Goal: Contribute content: Contribute content

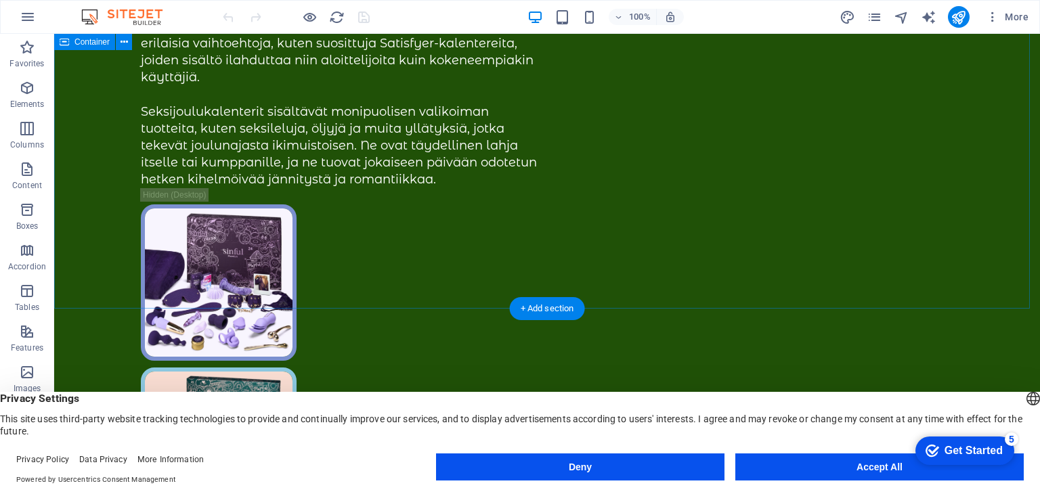
scroll to position [338, 0]
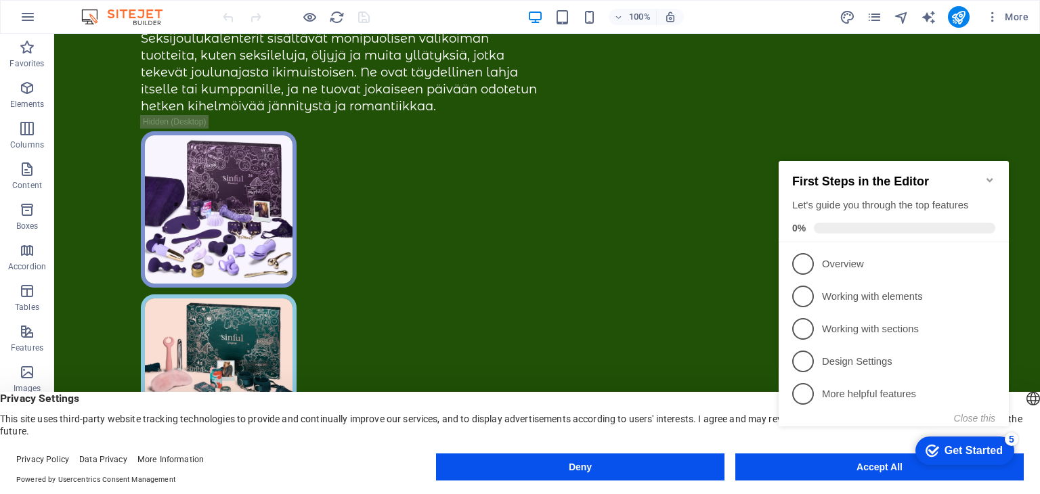
click div "checkmark Get Started 5 First Steps in the Editor Let's guide you through the t…"
click at [987, 175] on icon "Minimize checklist" at bounding box center [989, 180] width 11 height 11
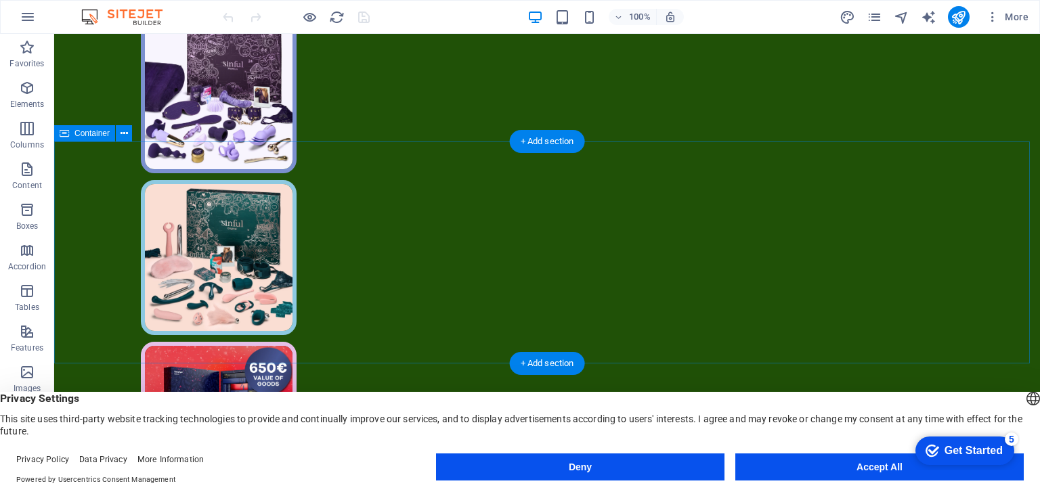
scroll to position [474, 0]
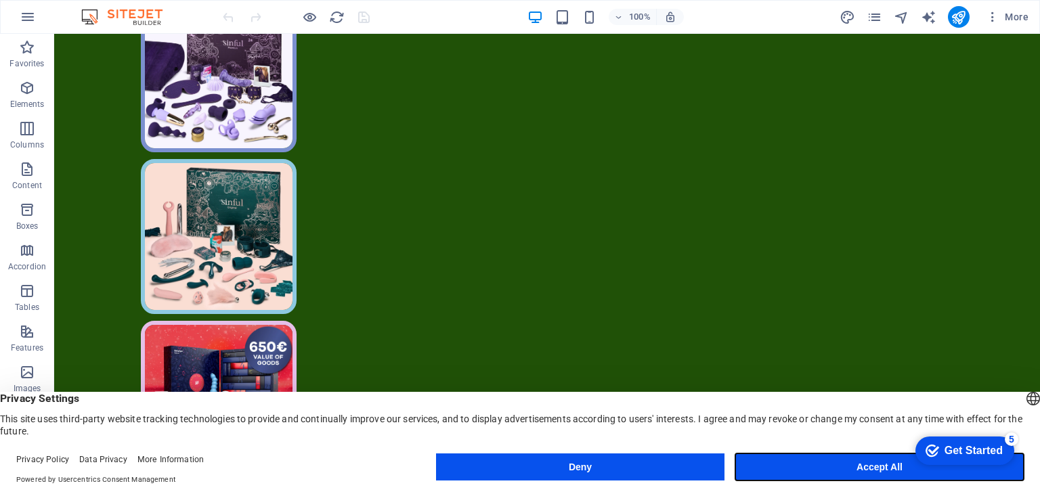
click at [805, 468] on button "Accept All" at bounding box center [879, 466] width 288 height 27
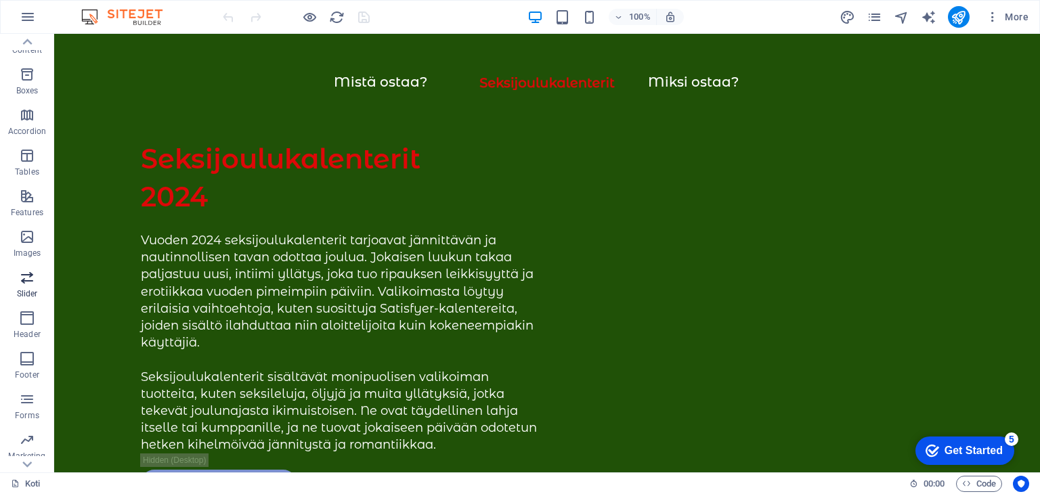
scroll to position [171, 0]
click at [32, 401] on icon "button" at bounding box center [27, 405] width 16 height 16
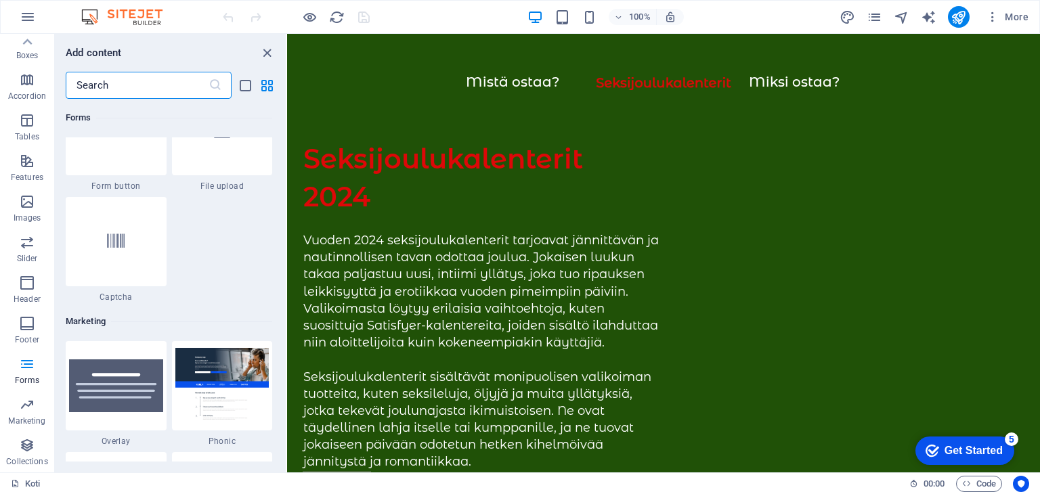
scroll to position [10956, 0]
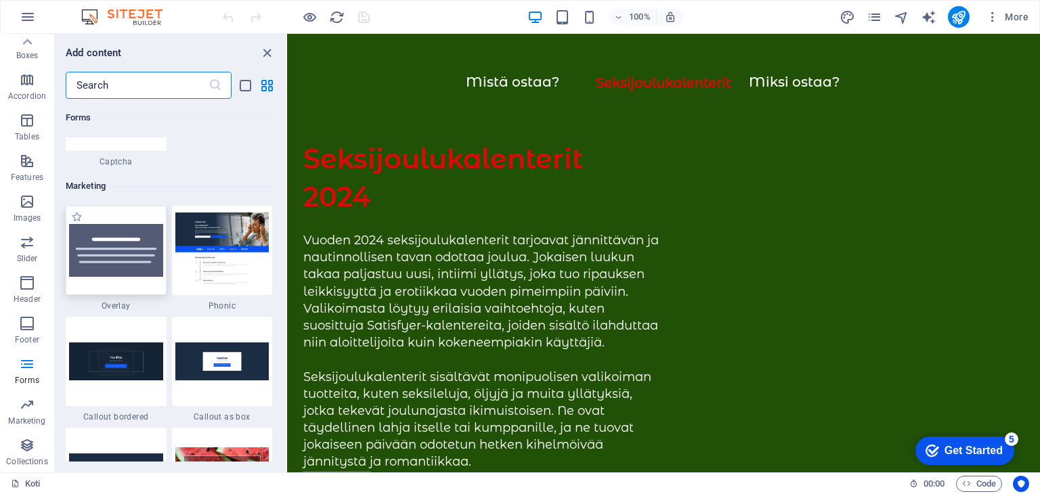
click at [141, 269] on img at bounding box center [116, 250] width 94 height 53
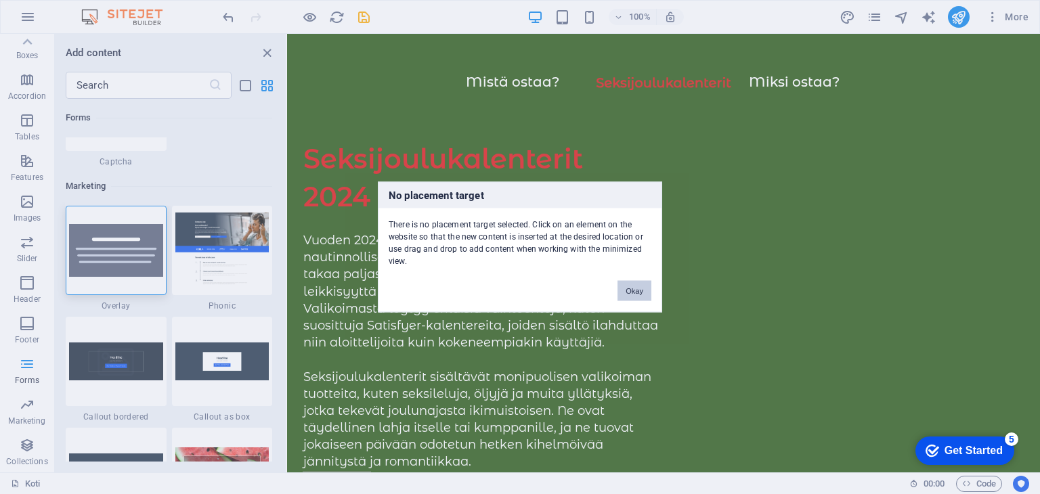
click at [636, 288] on button "Okay" at bounding box center [634, 291] width 34 height 20
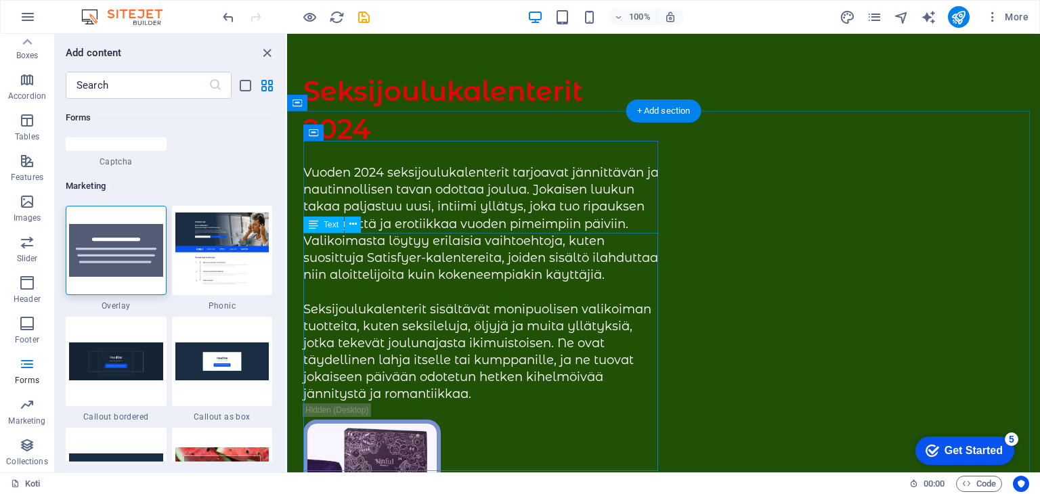
scroll to position [0, 0]
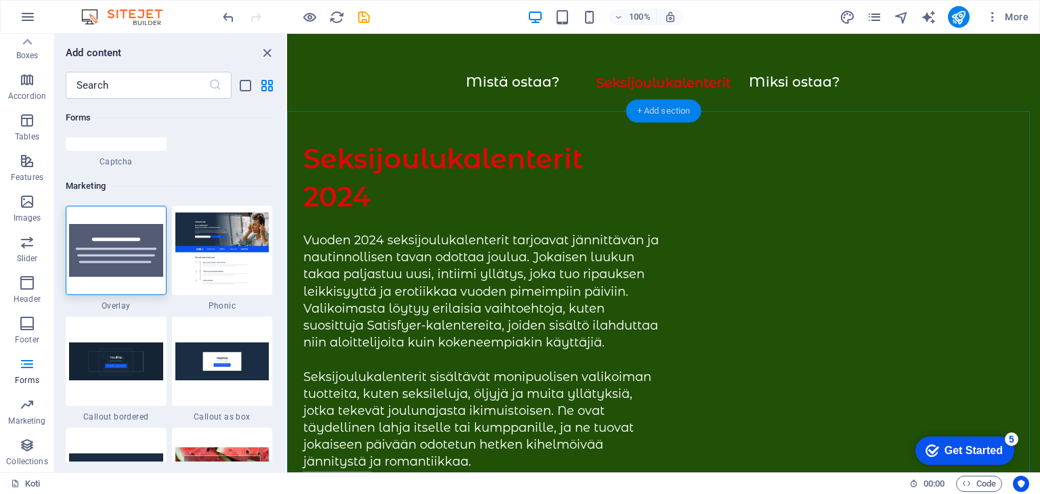
click at [657, 107] on div "+ Add section" at bounding box center [663, 110] width 75 height 23
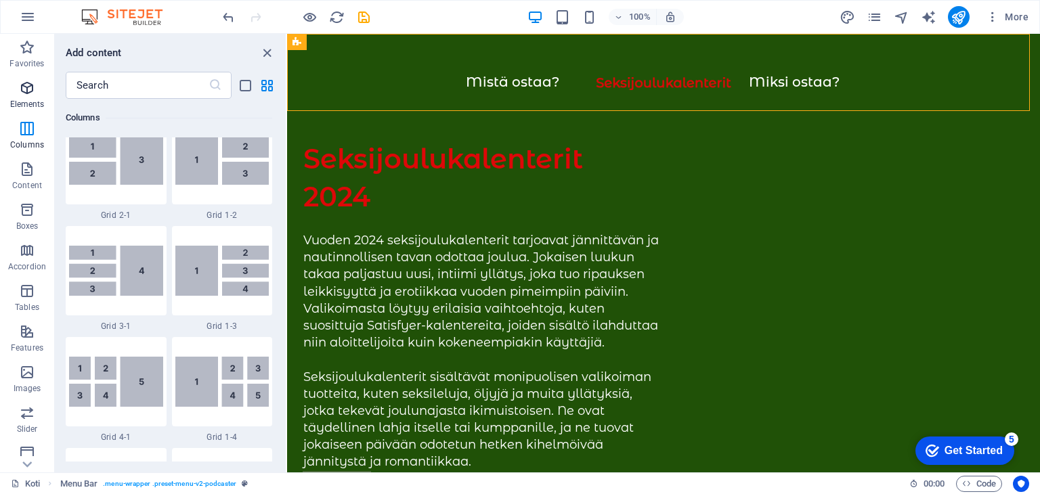
click at [15, 85] on span "Elements" at bounding box center [27, 96] width 54 height 32
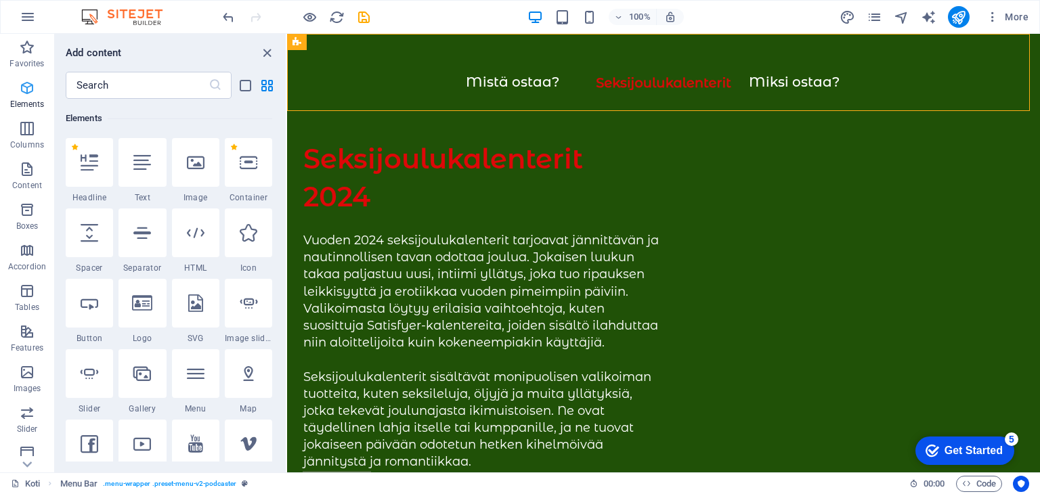
scroll to position [143, 0]
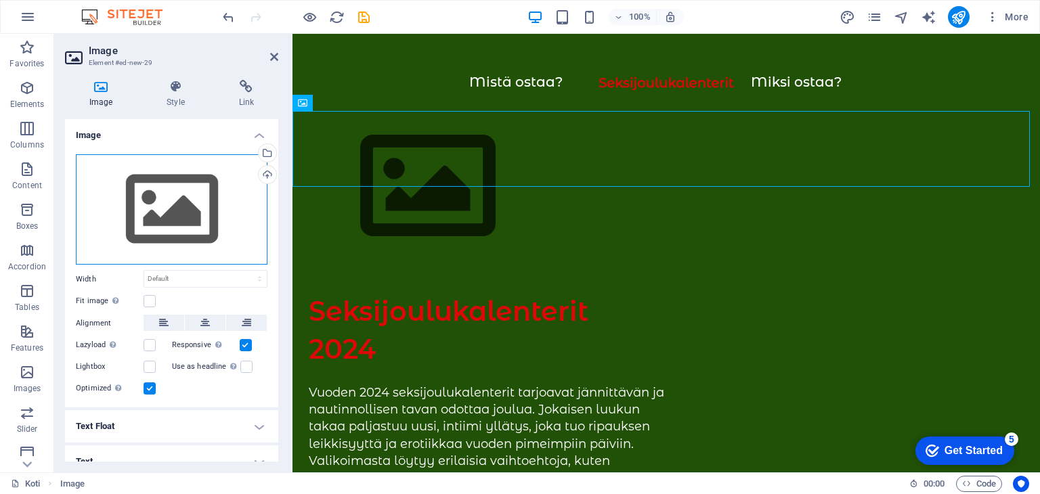
click at [181, 220] on div "Drag files here, click to choose files or select files from Files or our free s…" at bounding box center [172, 209] width 192 height 111
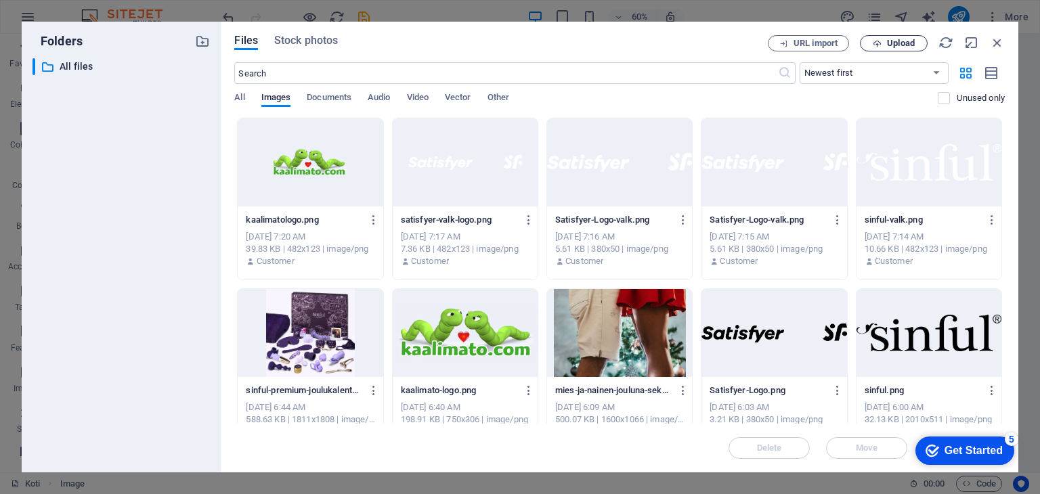
click at [893, 45] on span "Upload" at bounding box center [901, 43] width 28 height 8
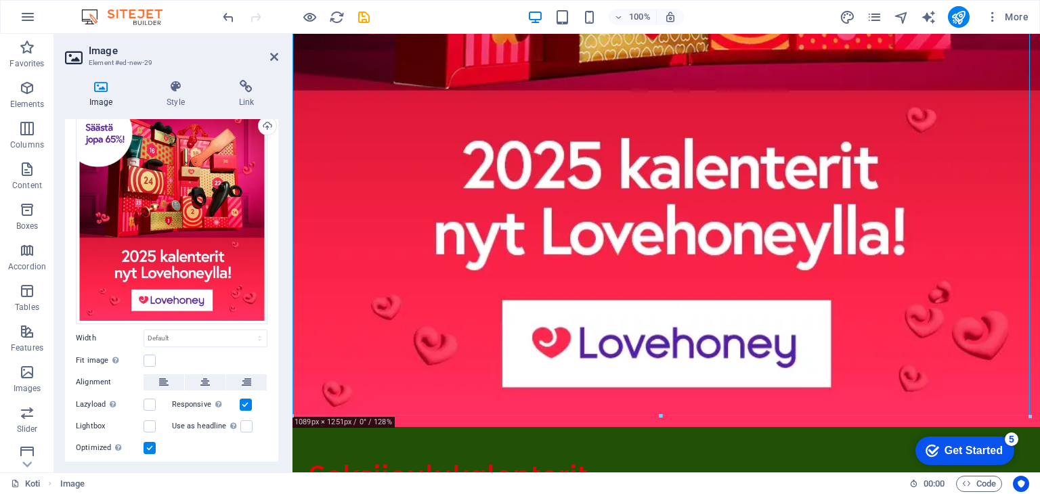
scroll to position [68, 0]
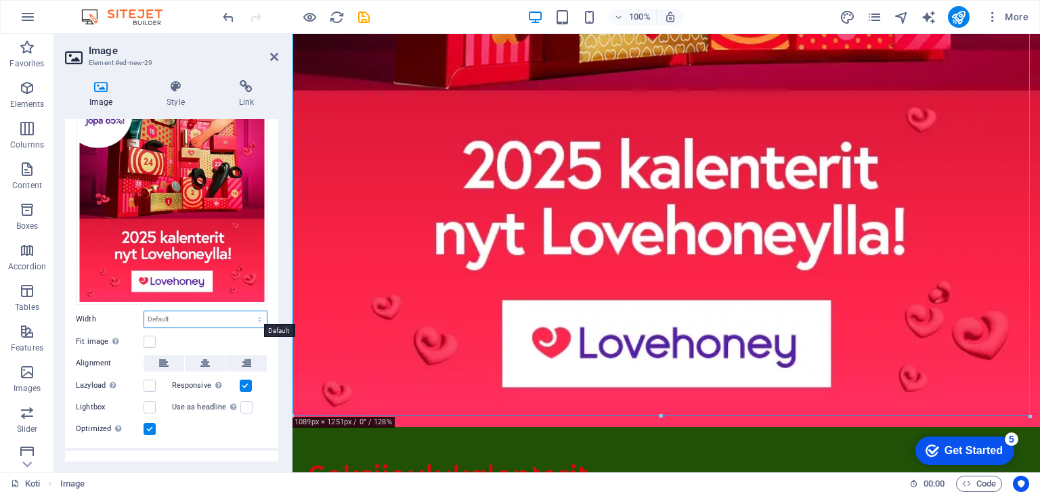
click at [187, 313] on select "Default auto px rem % em vh vw" at bounding box center [205, 319] width 122 height 16
click at [144, 311] on select "Default auto px rem % em vh vw" at bounding box center [205, 319] width 122 height 16
click at [202, 317] on select "Default auto px rem % em vh vw" at bounding box center [205, 319] width 122 height 16
select select "%"
click at [245, 311] on select "Default auto px rem % em vh vw" at bounding box center [205, 319] width 122 height 16
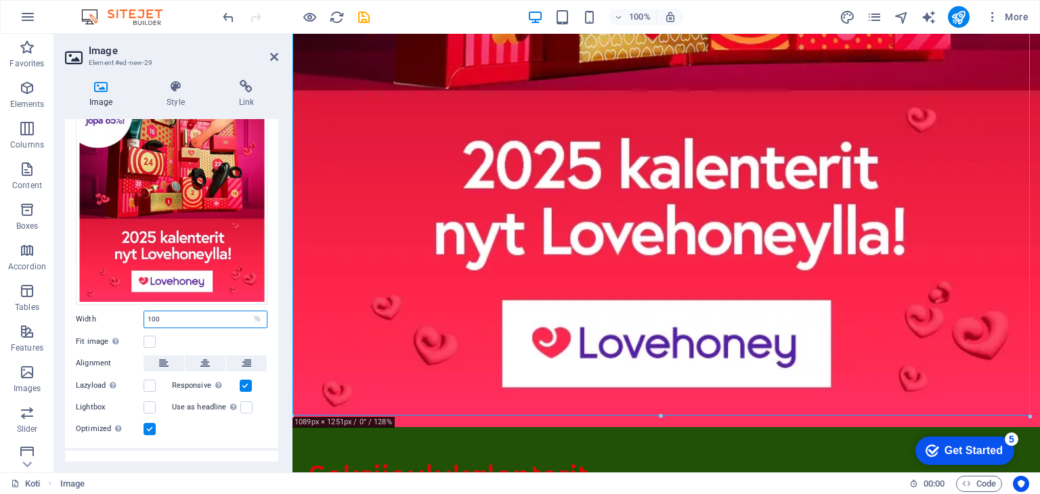
click at [162, 318] on input "100" at bounding box center [205, 319] width 122 height 16
drag, startPoint x: 169, startPoint y: 315, endPoint x: 116, endPoint y: 315, distance: 52.1
click at [116, 315] on div "Width 100 Default auto px rem % em vh vw" at bounding box center [172, 320] width 192 height 18
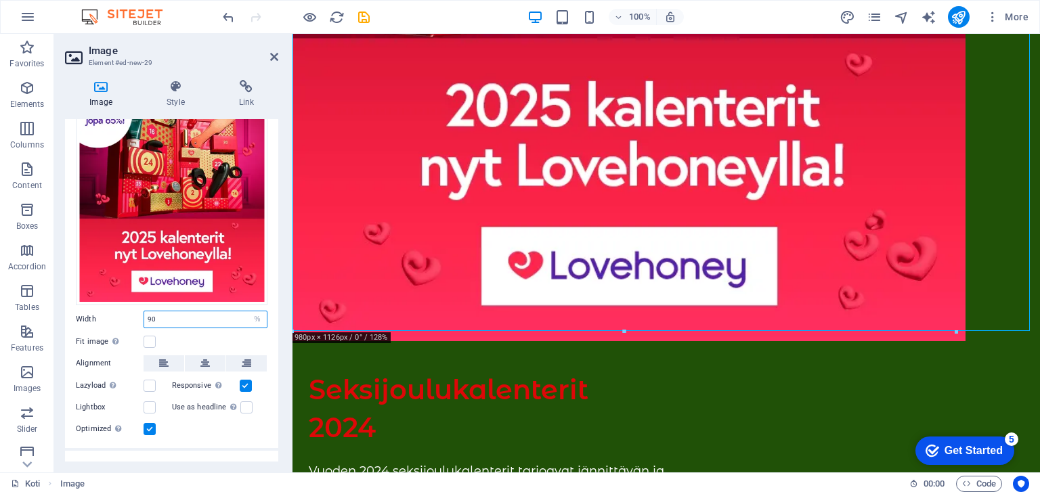
drag, startPoint x: 171, startPoint y: 317, endPoint x: 122, endPoint y: 319, distance: 48.1
click at [122, 319] on div "Width 90 Default auto px rem % em vh vw" at bounding box center [172, 320] width 192 height 18
type input "60"
click at [227, 336] on div "Fit image Automatically fit image to a fixed width and height" at bounding box center [172, 342] width 192 height 16
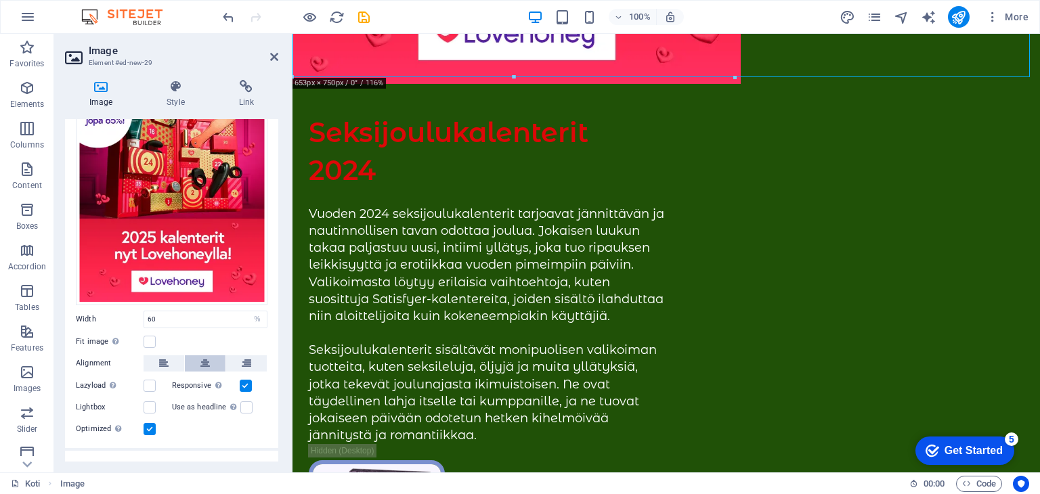
click at [208, 358] on button at bounding box center [205, 363] width 41 height 16
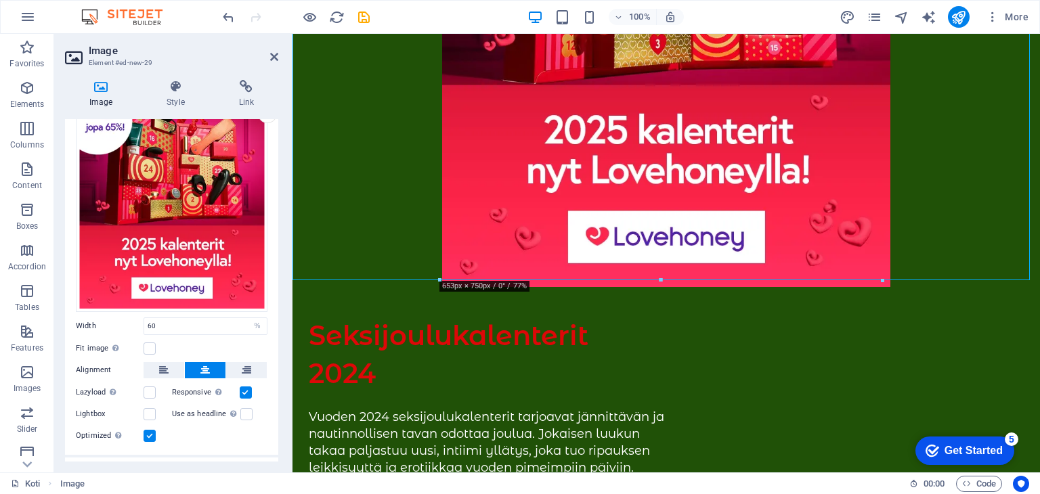
scroll to position [0, 0]
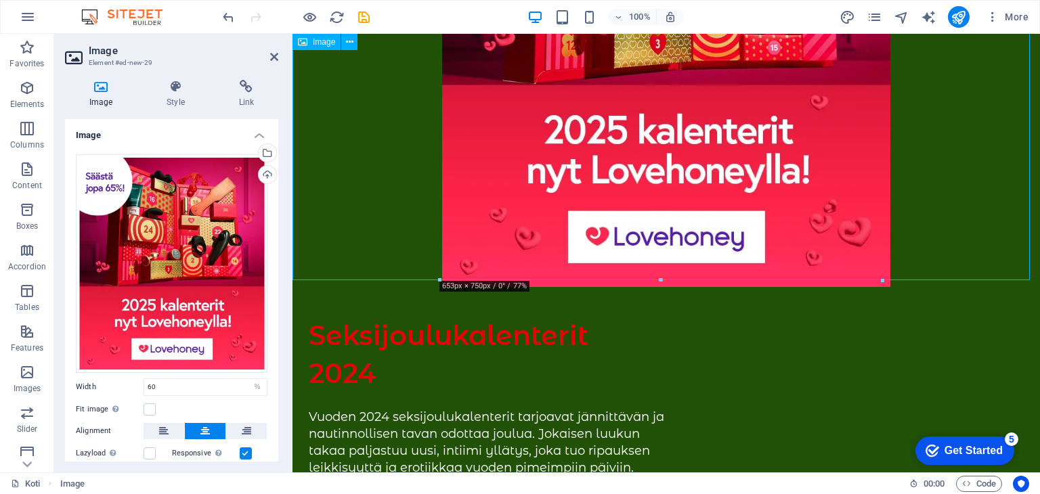
click at [630, 166] on figure at bounding box center [665, 29] width 747 height 515
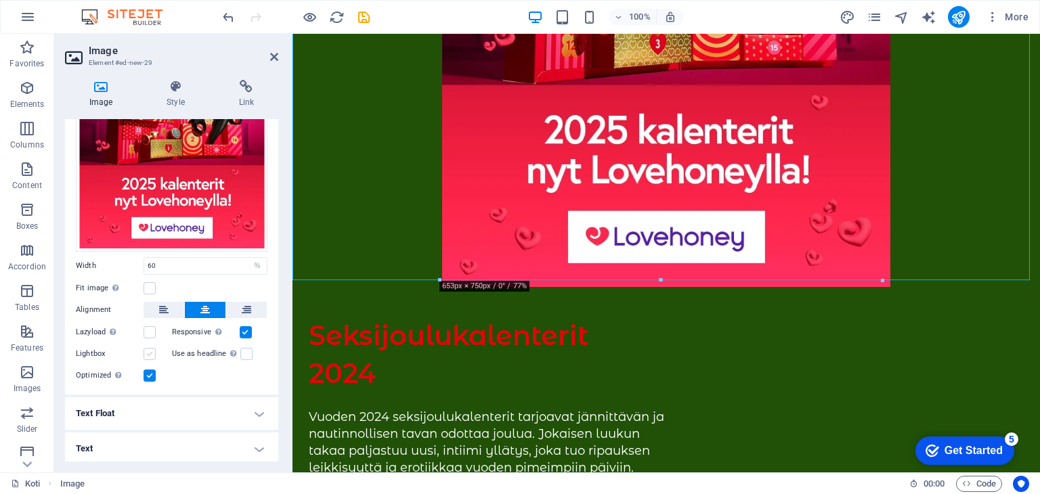
click at [146, 349] on label at bounding box center [149, 354] width 12 height 12
click at [0, 0] on input "Lightbox" at bounding box center [0, 0] width 0 height 0
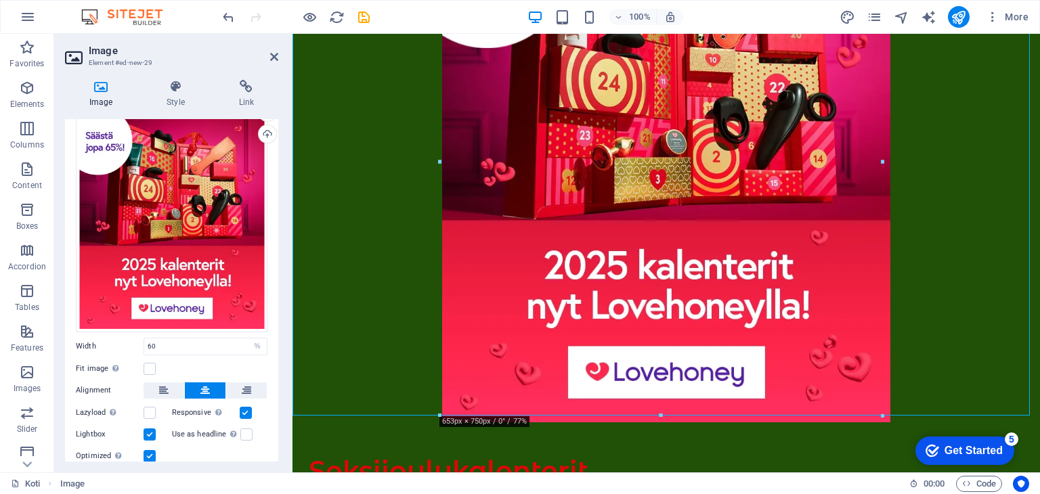
scroll to position [0, 0]
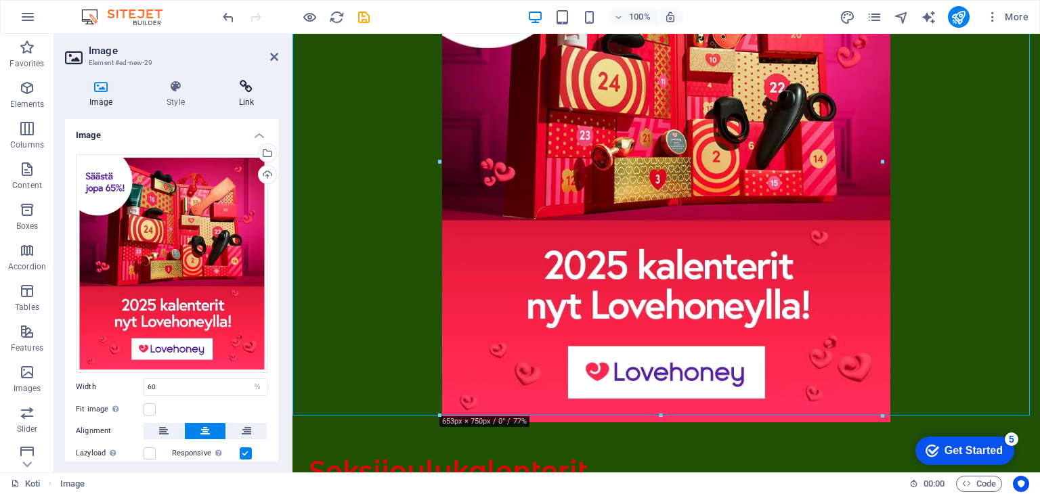
click at [241, 93] on icon at bounding box center [247, 87] width 64 height 14
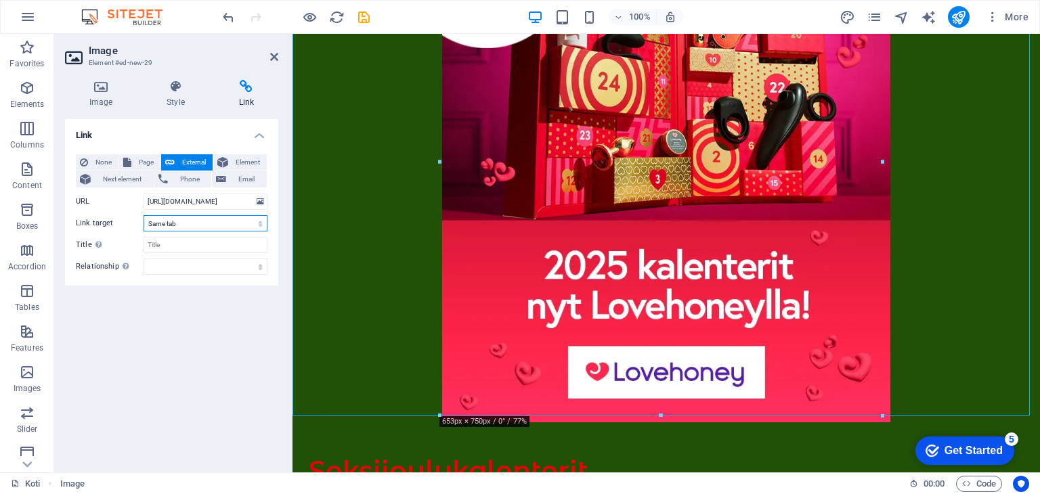
click at [181, 225] on select "New tab Same tab Overlay" at bounding box center [205, 223] width 124 height 16
select select "blank"
click at [143, 215] on select "New tab Same tab Overlay" at bounding box center [205, 223] width 124 height 16
select select
click at [196, 204] on input "[URL][DOMAIN_NAME]" at bounding box center [205, 202] width 124 height 16
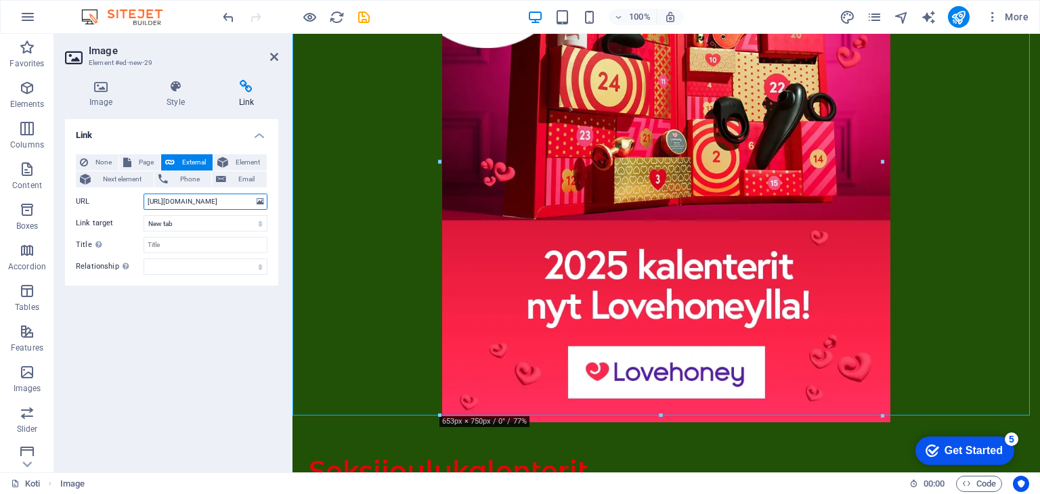
click at [196, 204] on input "[URL][DOMAIN_NAME]" at bounding box center [205, 202] width 124 height 16
paste input "[DOMAIN_NAME][URL]"
type input "[URL][DOMAIN_NAME]"
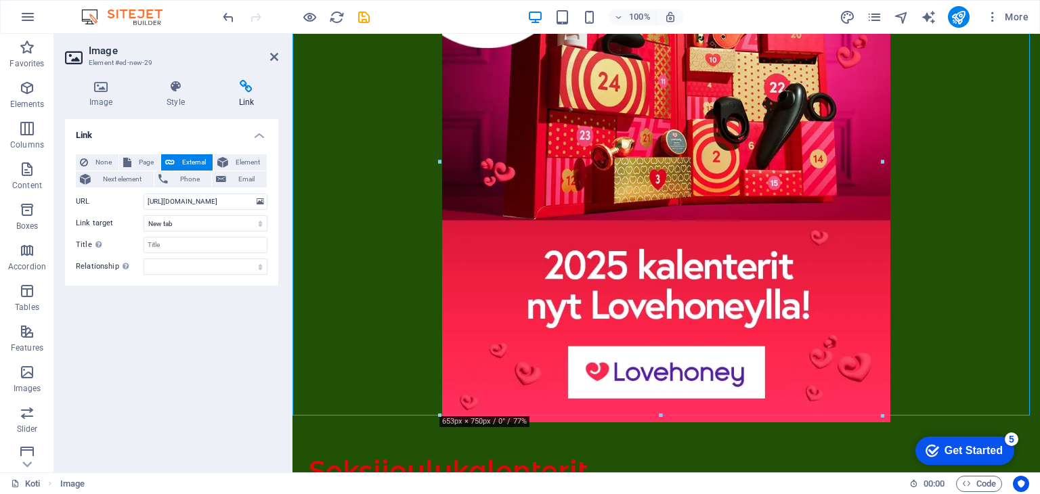
select select
click at [200, 333] on body "[DOMAIN_NAME] Koti Favorites Elements Columns Content Boxes Accordion Tables Fe…" at bounding box center [520, 247] width 1040 height 494
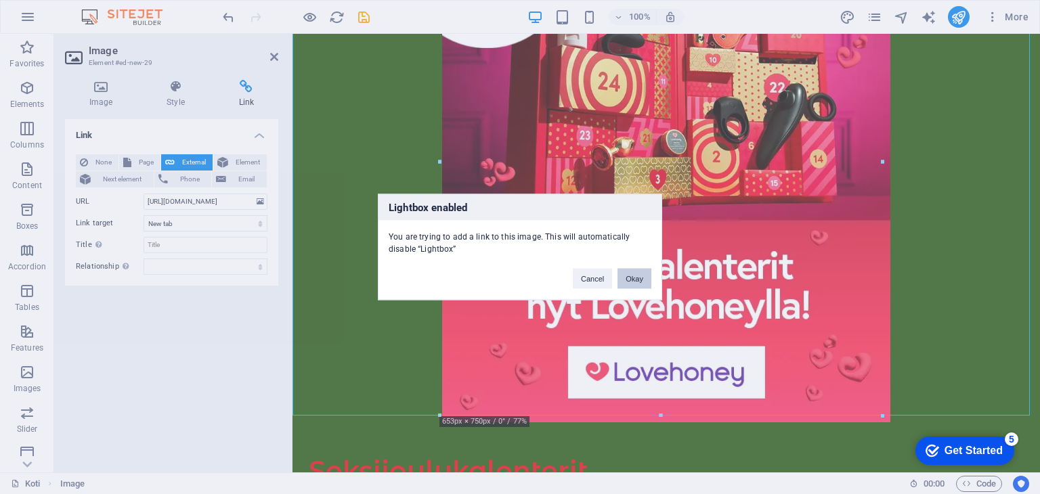
click at [636, 276] on button "Okay" at bounding box center [634, 279] width 34 height 20
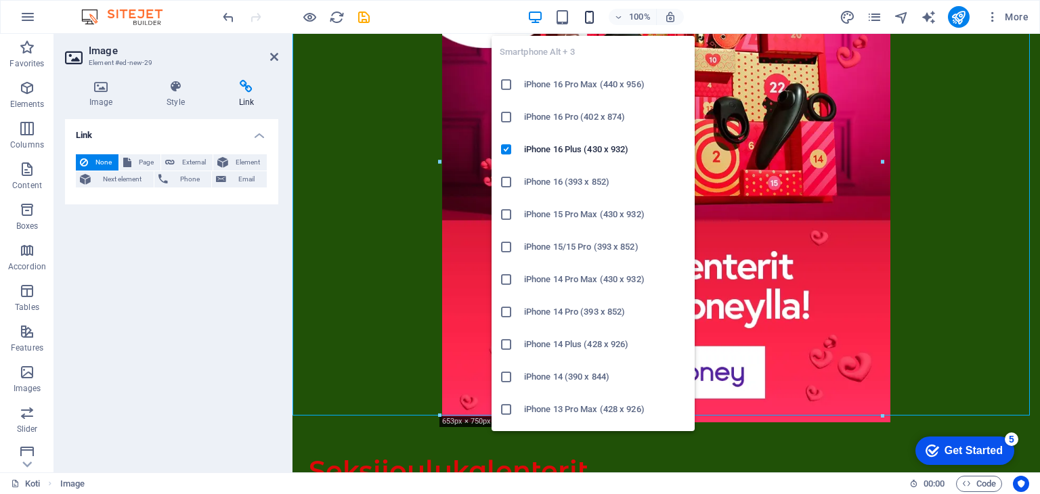
click at [590, 17] on icon "button" at bounding box center [589, 17] width 16 height 16
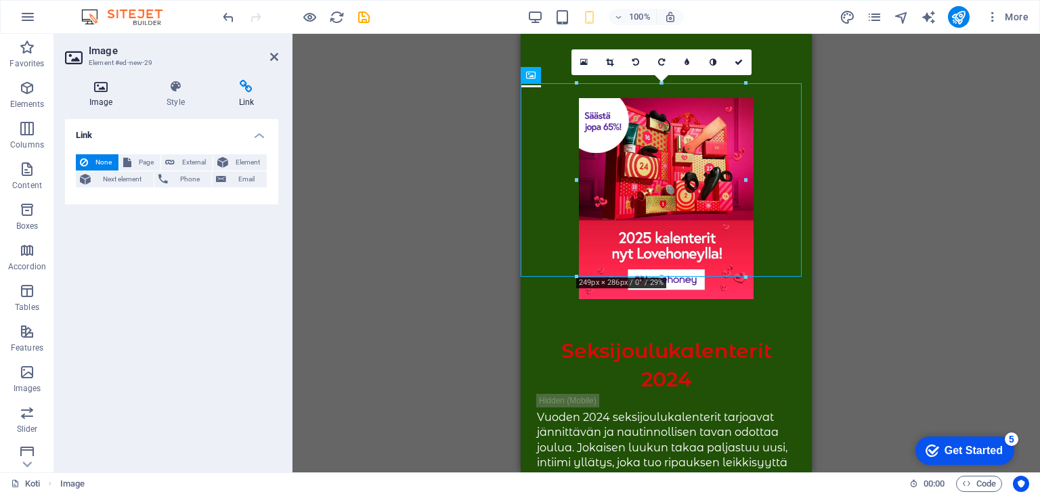
click at [97, 103] on h4 "Image" at bounding box center [103, 94] width 77 height 28
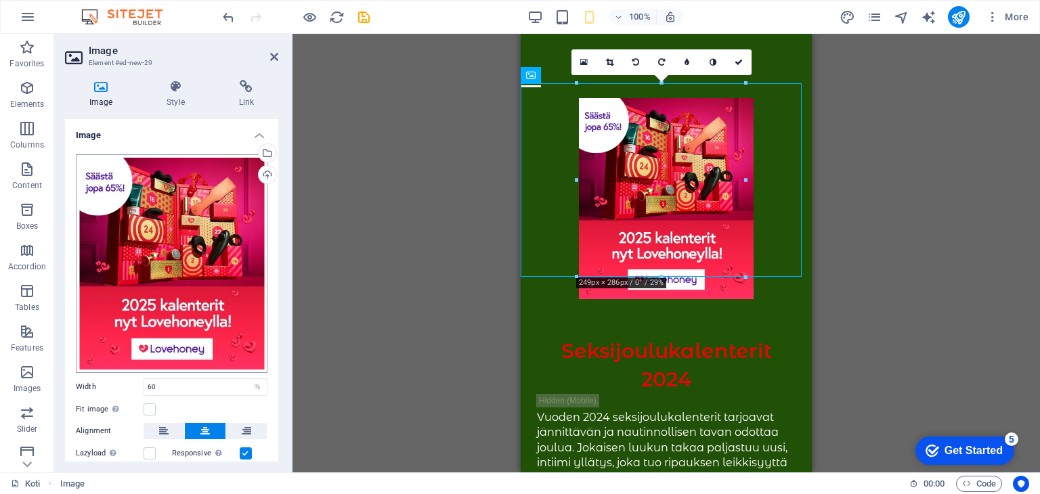
scroll to position [121, 0]
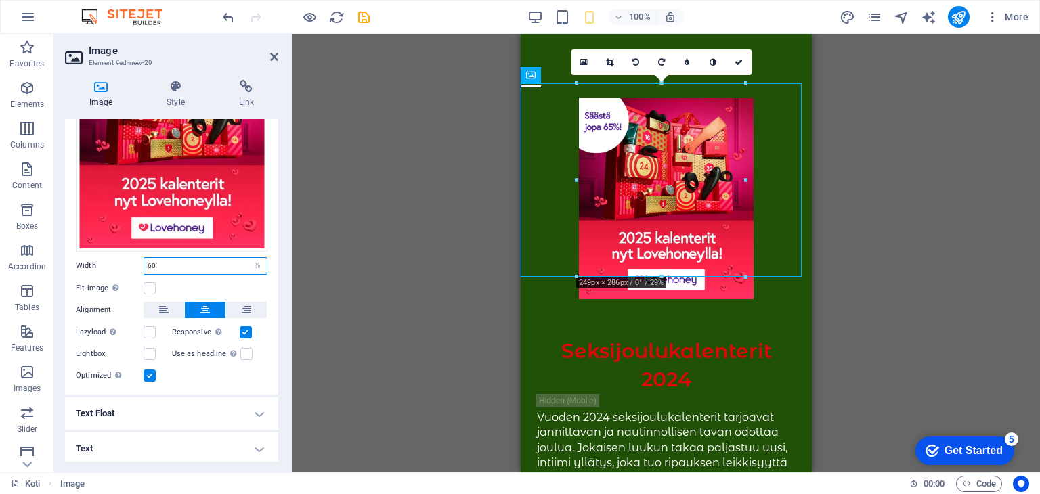
drag, startPoint x: 130, startPoint y: 267, endPoint x: 99, endPoint y: 267, distance: 30.5
click at [99, 267] on div "Width 60 Default auto px rem % em vh vw" at bounding box center [172, 266] width 192 height 18
type input "100"
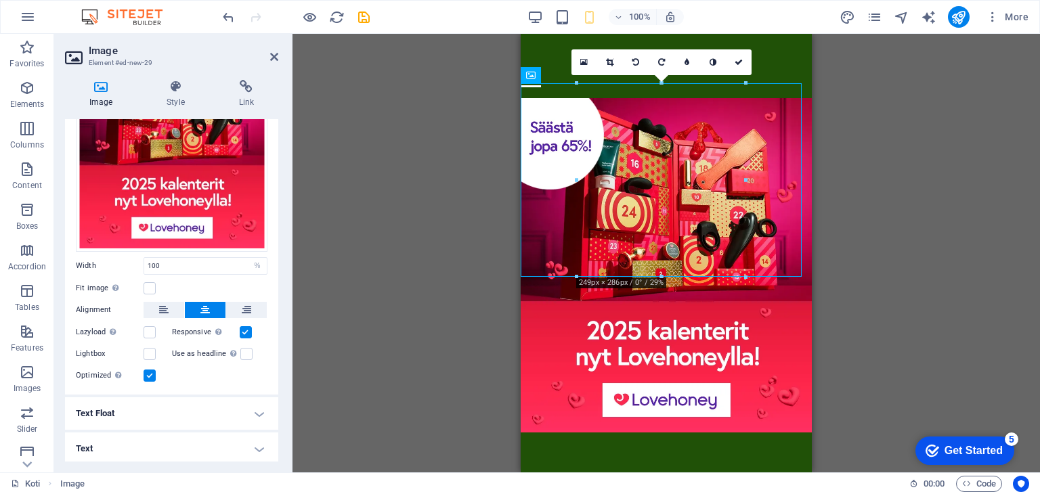
click at [199, 285] on div "Fit image Automatically fit image to a fixed width and height" at bounding box center [172, 288] width 192 height 16
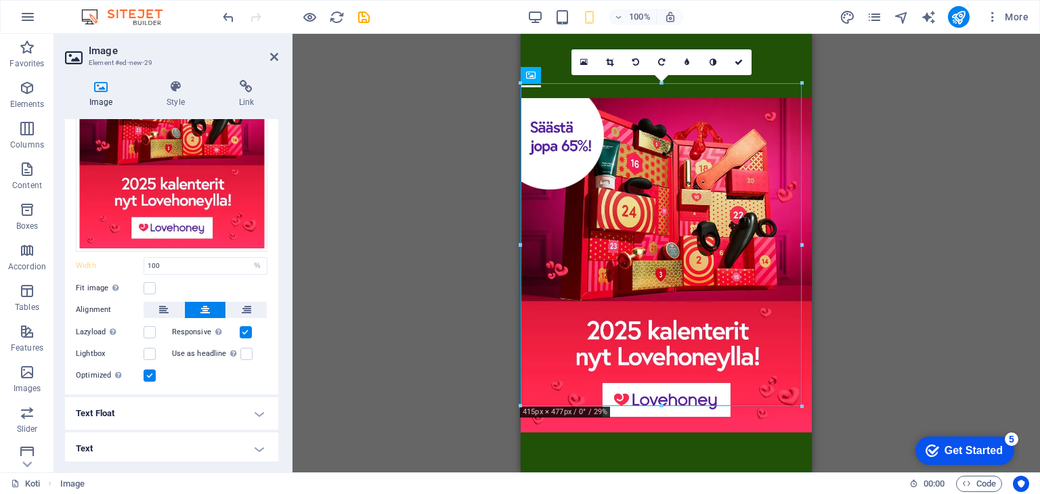
scroll to position [0, 0]
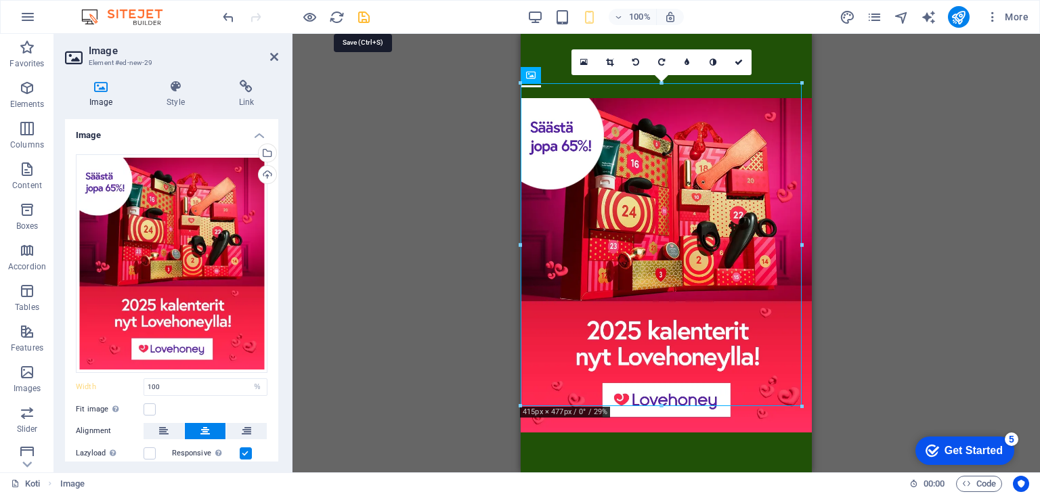
click at [360, 17] on icon "save" at bounding box center [364, 17] width 16 height 16
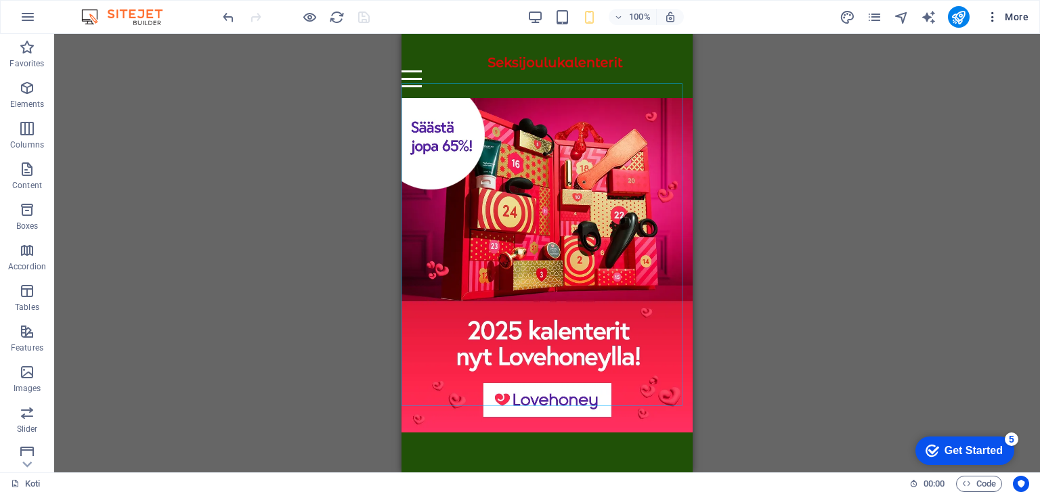
click at [1015, 20] on span "More" at bounding box center [1006, 17] width 43 height 14
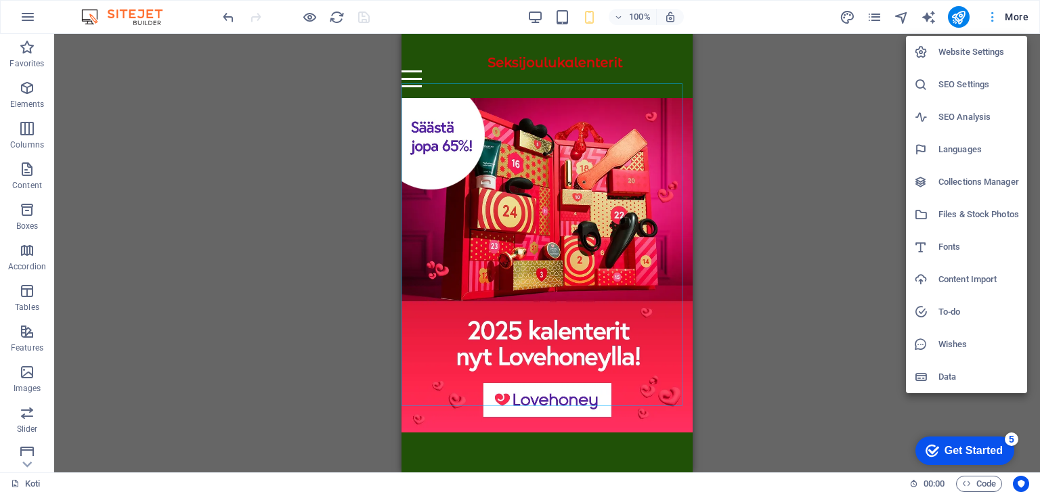
click at [1015, 20] on div at bounding box center [520, 247] width 1040 height 494
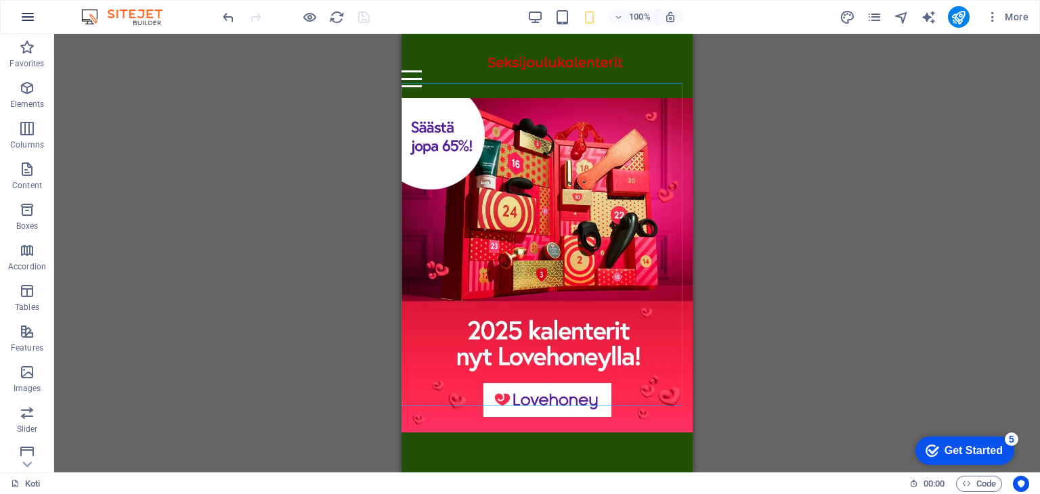
click at [27, 14] on icon "button" at bounding box center [28, 17] width 16 height 16
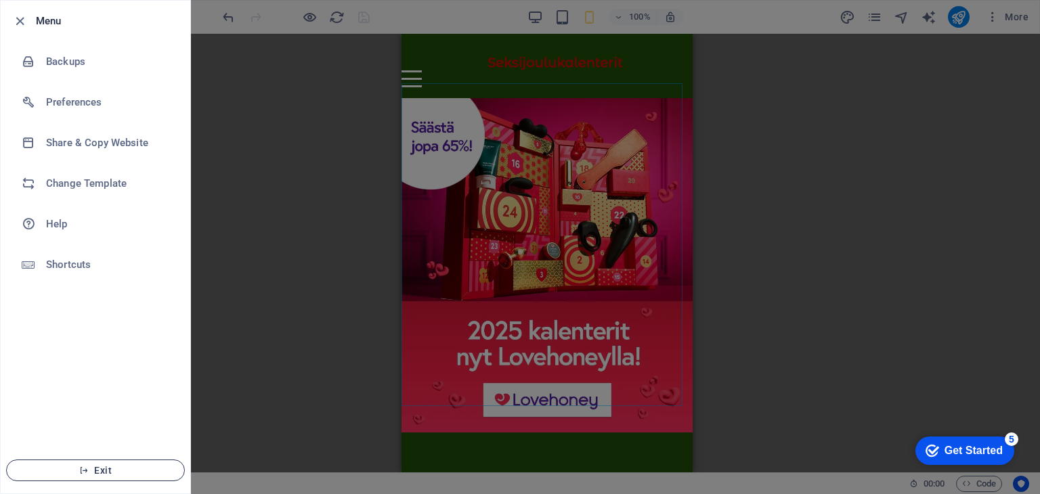
click at [114, 474] on span "Exit" at bounding box center [96, 470] width 156 height 11
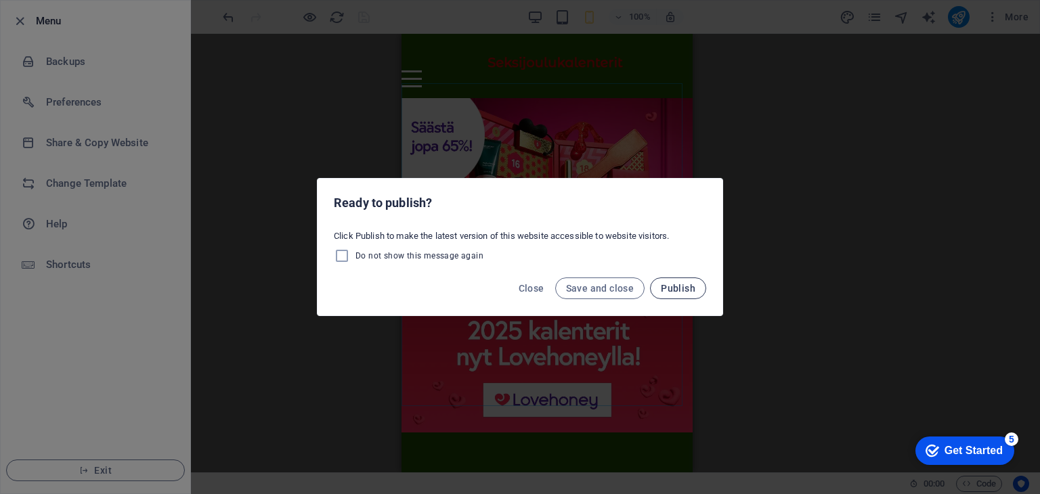
click at [694, 290] on span "Publish" at bounding box center [678, 288] width 35 height 11
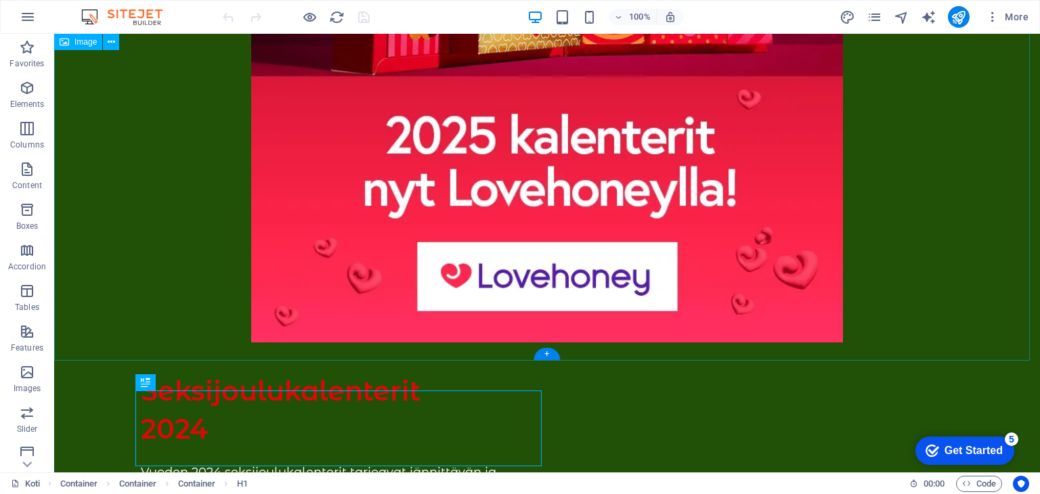
scroll to position [418, 0]
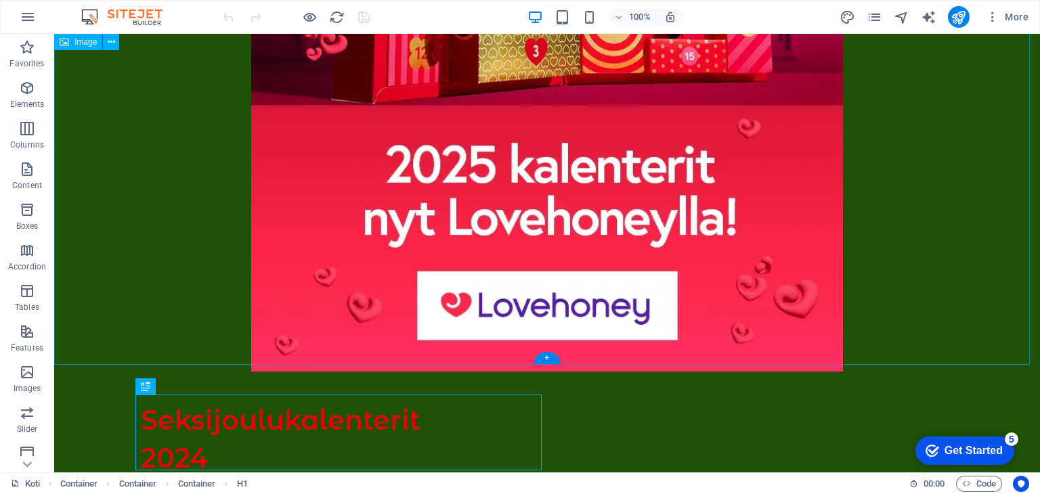
click at [546, 229] on figure at bounding box center [546, 32] width 985 height 679
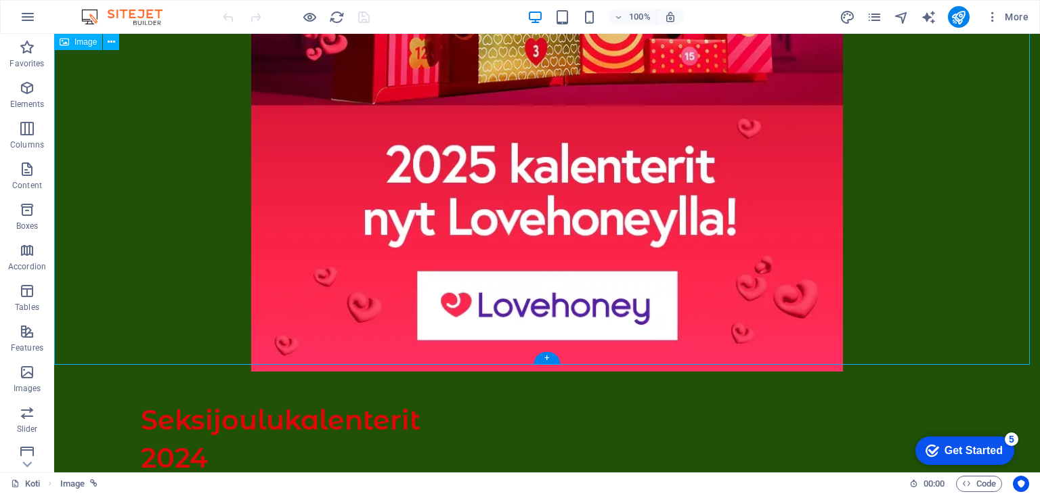
click at [501, 229] on figure at bounding box center [546, 32] width 985 height 679
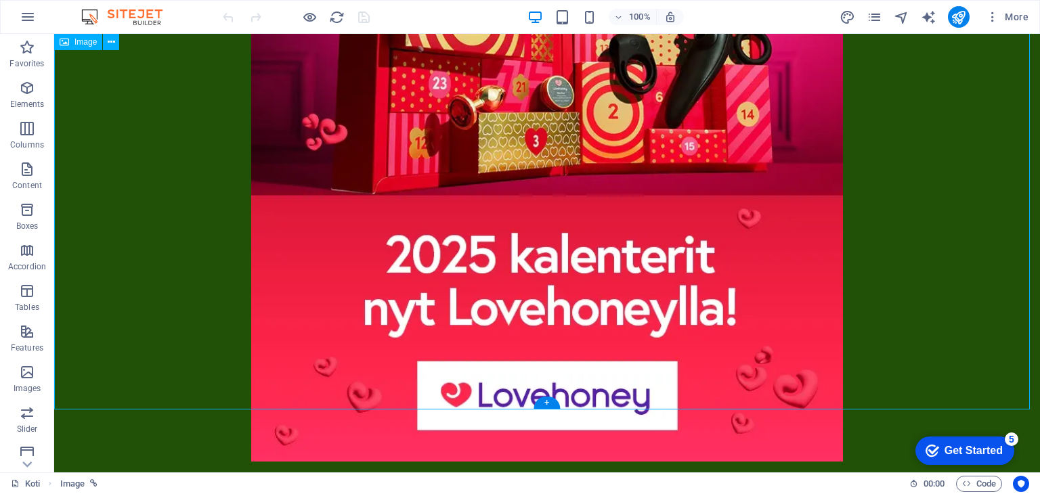
scroll to position [215, 0]
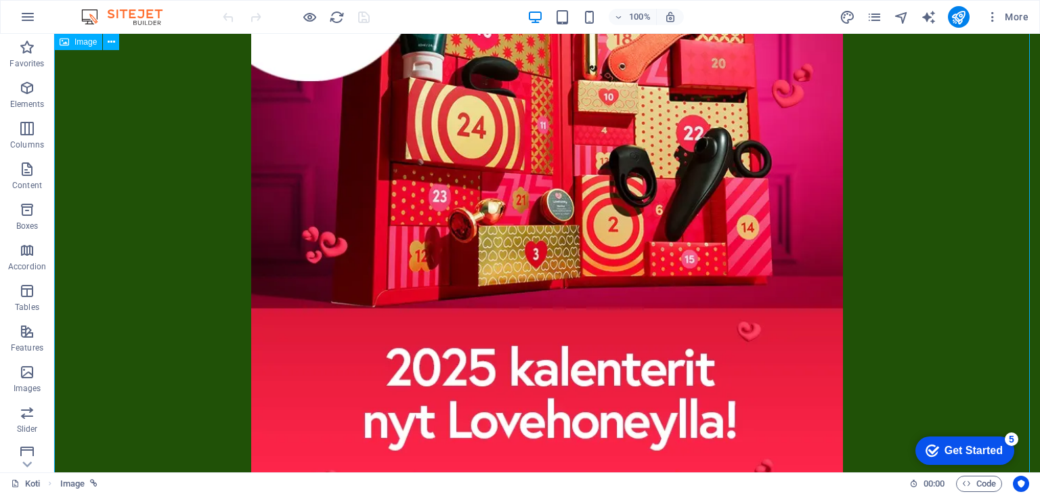
click at [92, 37] on div "Image" at bounding box center [78, 42] width 48 height 16
click at [88, 47] on div "Image" at bounding box center [78, 42] width 48 height 16
click at [114, 46] on icon at bounding box center [111, 42] width 7 height 14
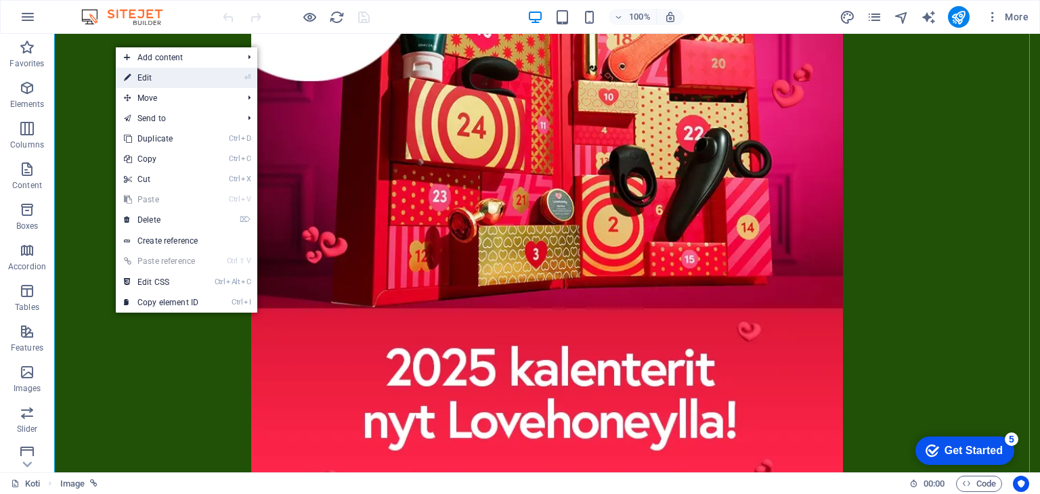
click at [150, 79] on link "⏎ Edit" at bounding box center [161, 78] width 91 height 20
select select "%"
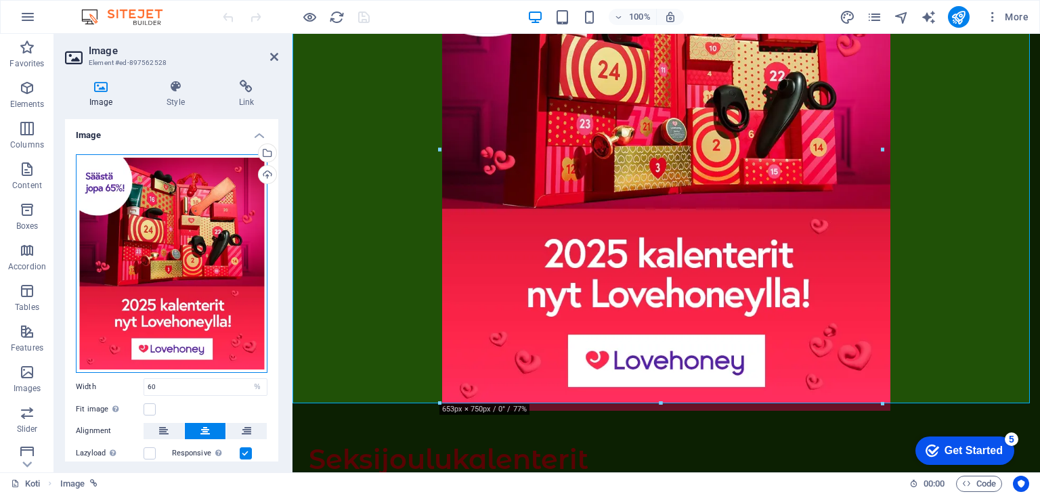
click at [184, 312] on div "Drag files here, click to choose files or select files from Files or our free s…" at bounding box center [172, 263] width 192 height 219
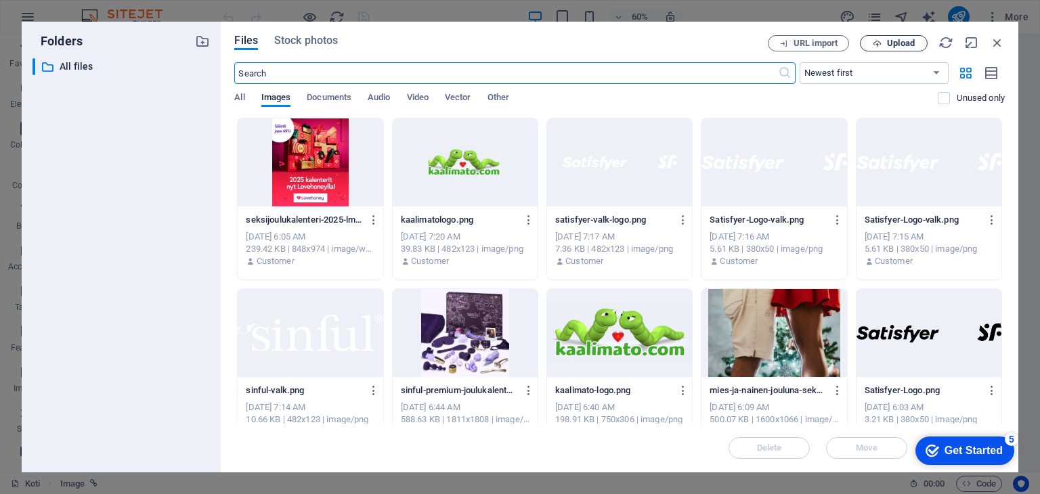
click at [910, 37] on button "Upload" at bounding box center [893, 43] width 68 height 16
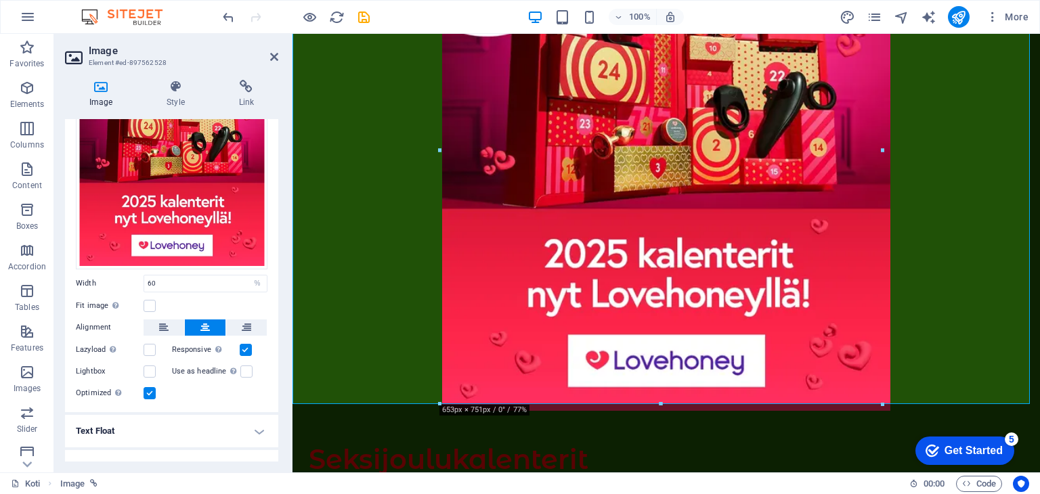
scroll to position [121, 0]
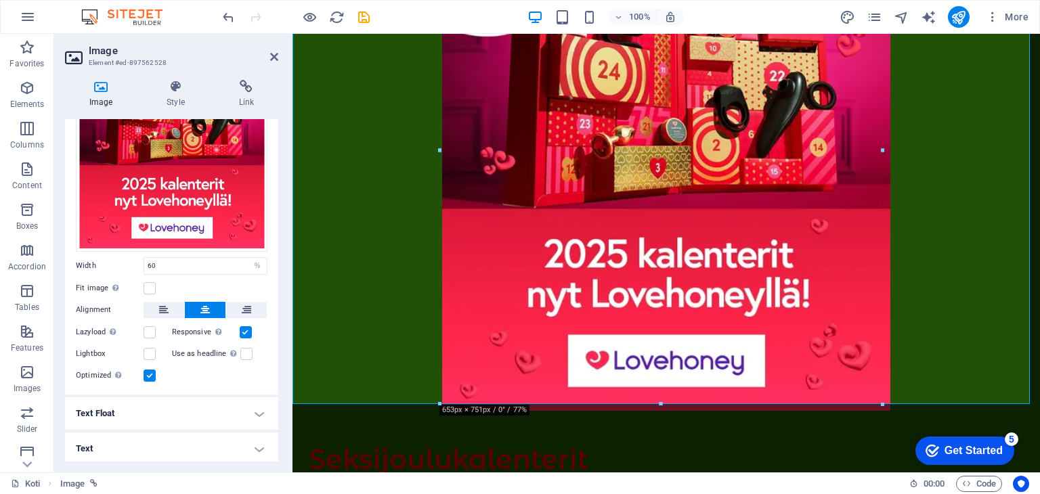
click at [183, 407] on h4 "Text Float" at bounding box center [171, 413] width 213 height 32
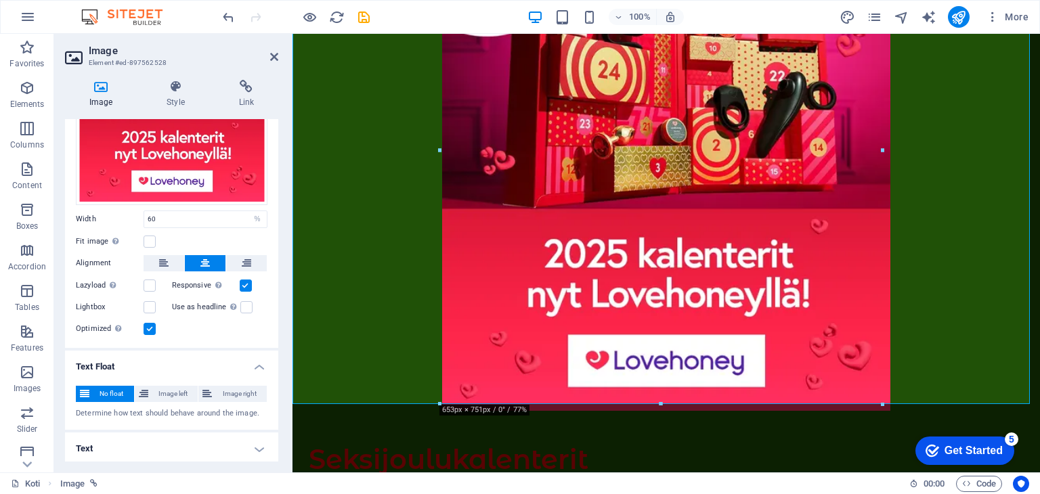
click at [183, 432] on h4 "Text" at bounding box center [171, 448] width 213 height 32
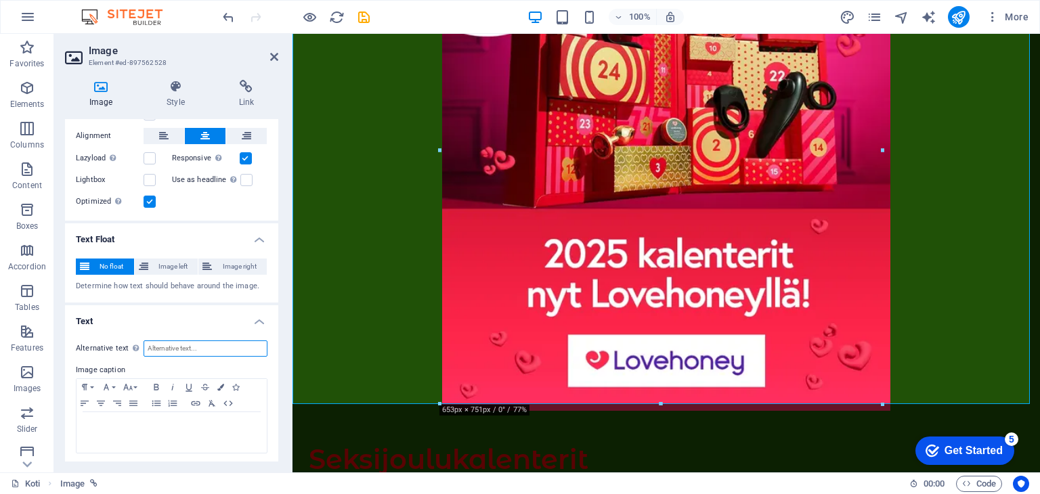
click at [183, 342] on input "Alternative text The alternative text is used by devices that cannot display im…" at bounding box center [205, 348] width 124 height 16
type input "S"
type input "seksijoulukalenterit 2025"
click at [158, 362] on label "Image caption" at bounding box center [172, 370] width 192 height 16
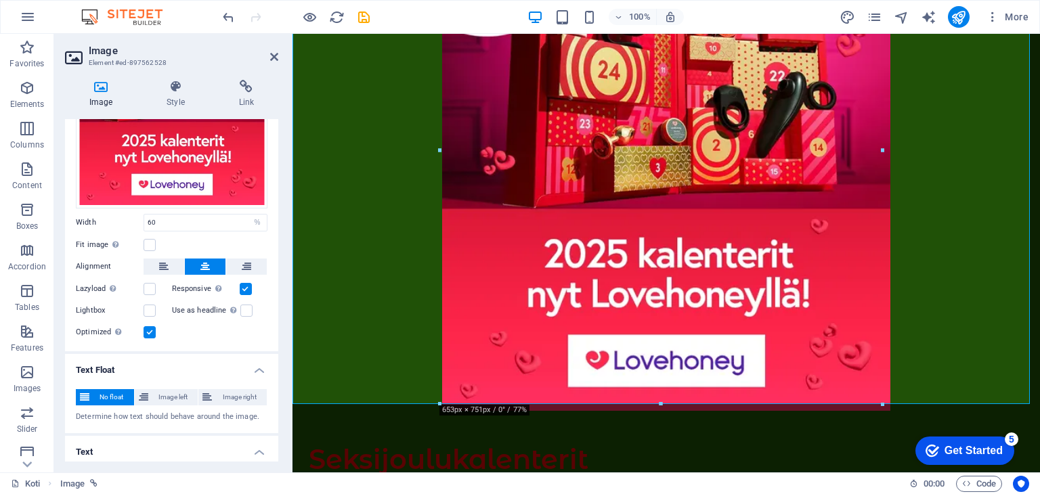
scroll to position [160, 0]
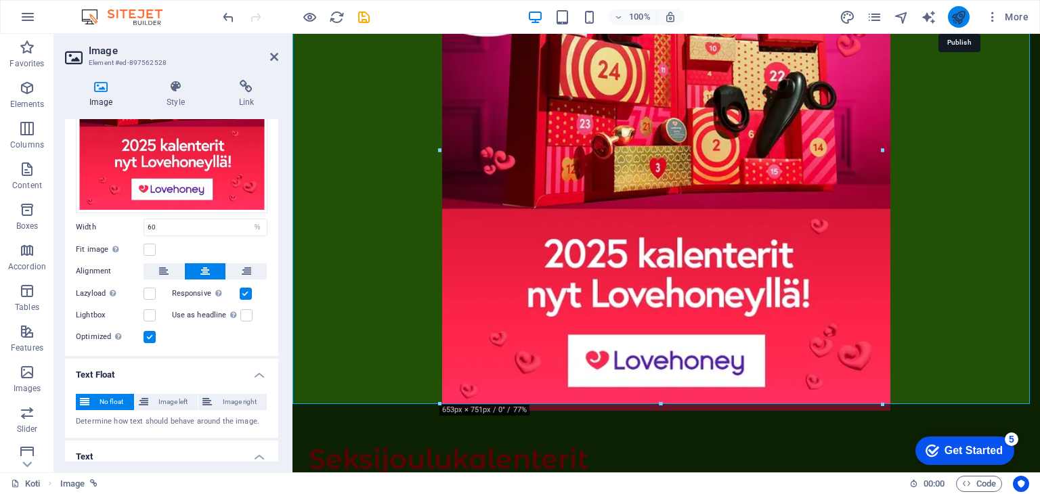
click at [961, 16] on icon "publish" at bounding box center [958, 17] width 16 height 16
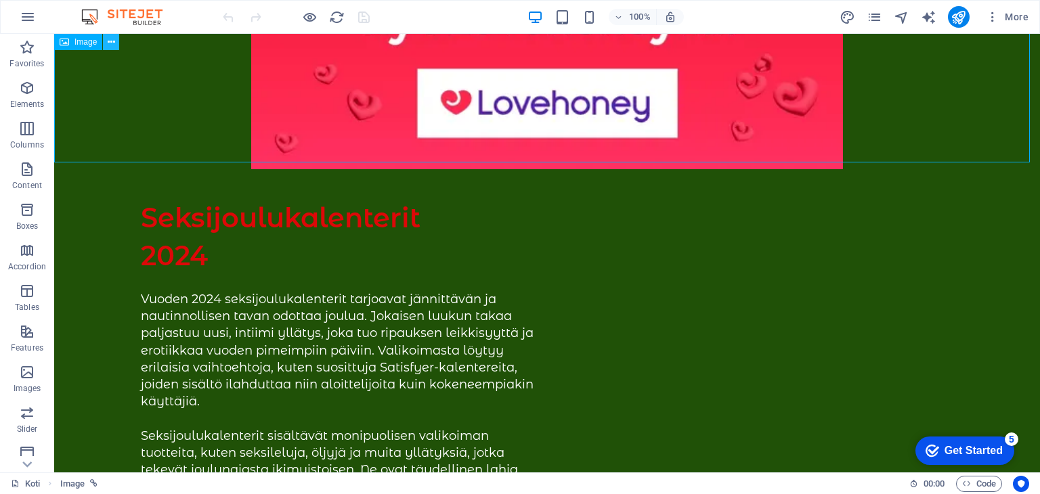
click at [113, 45] on icon at bounding box center [111, 42] width 7 height 14
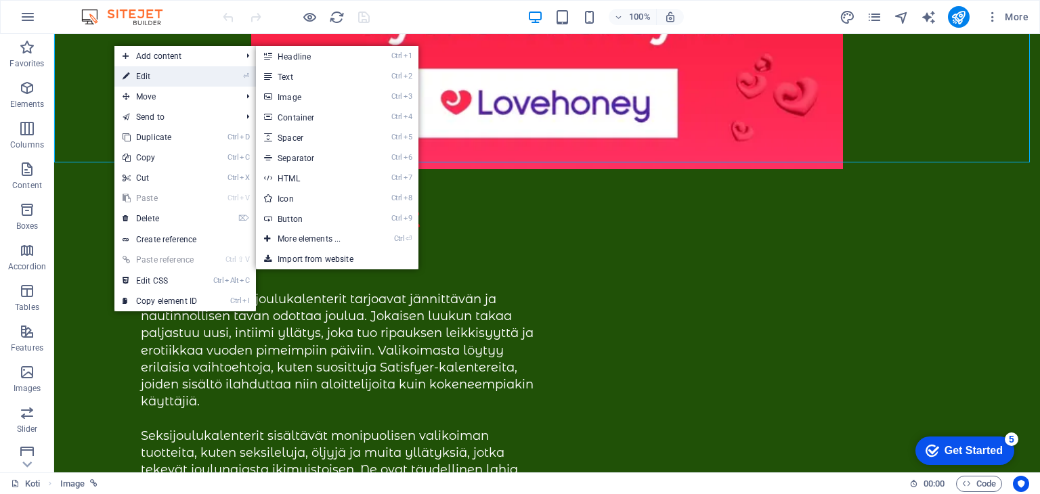
click at [146, 79] on link "⏎ Edit" at bounding box center [159, 76] width 91 height 20
select select "%"
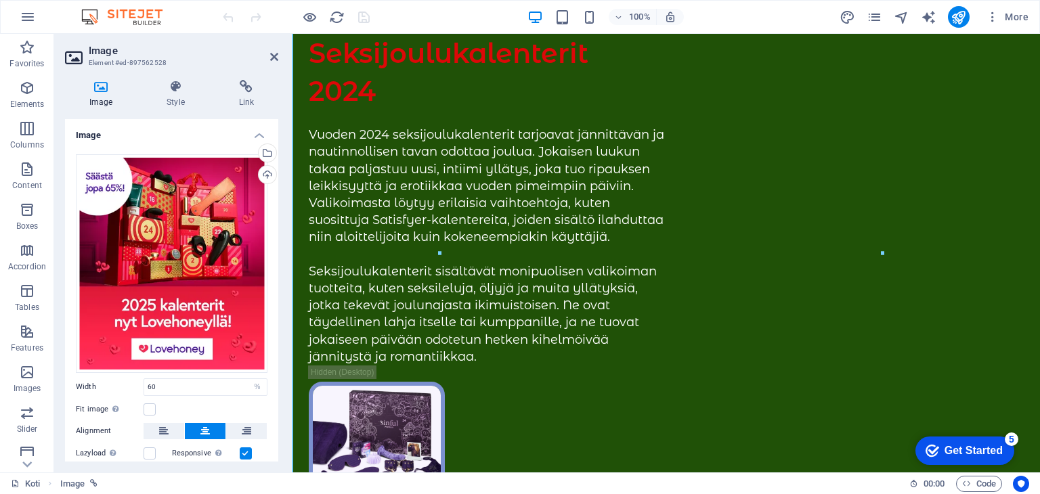
scroll to position [111, 0]
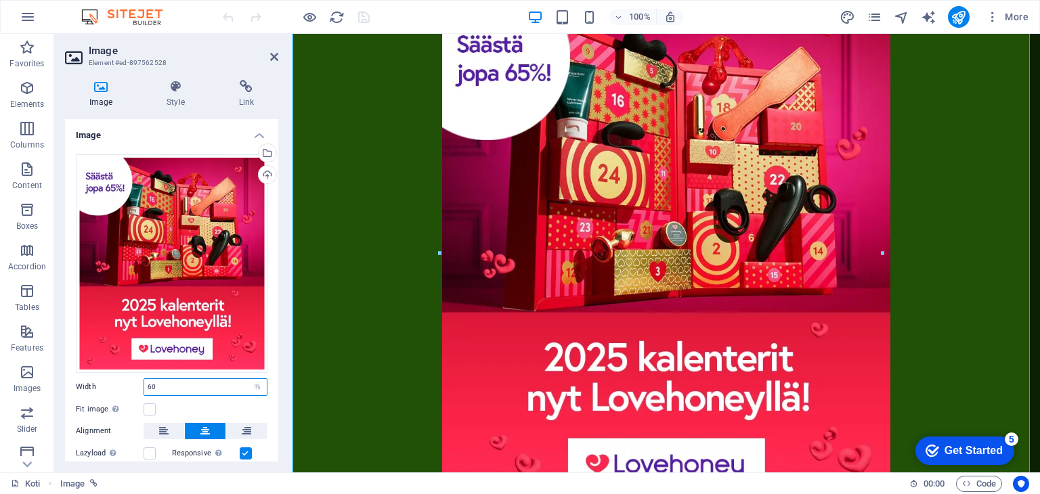
drag, startPoint x: 162, startPoint y: 377, endPoint x: 93, endPoint y: 382, distance: 69.9
click at [93, 382] on div "Width 60 Default auto px rem % em vh vw" at bounding box center [172, 387] width 192 height 18
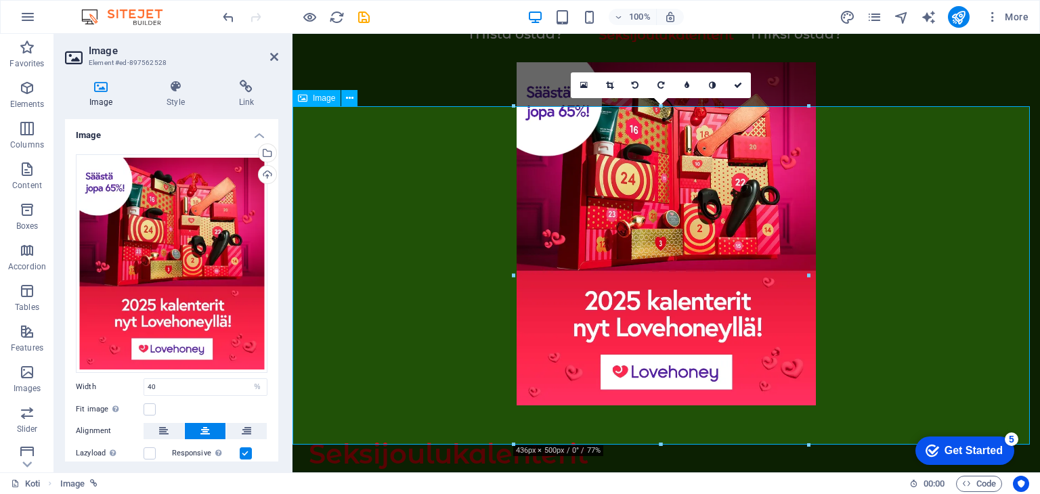
scroll to position [68, 0]
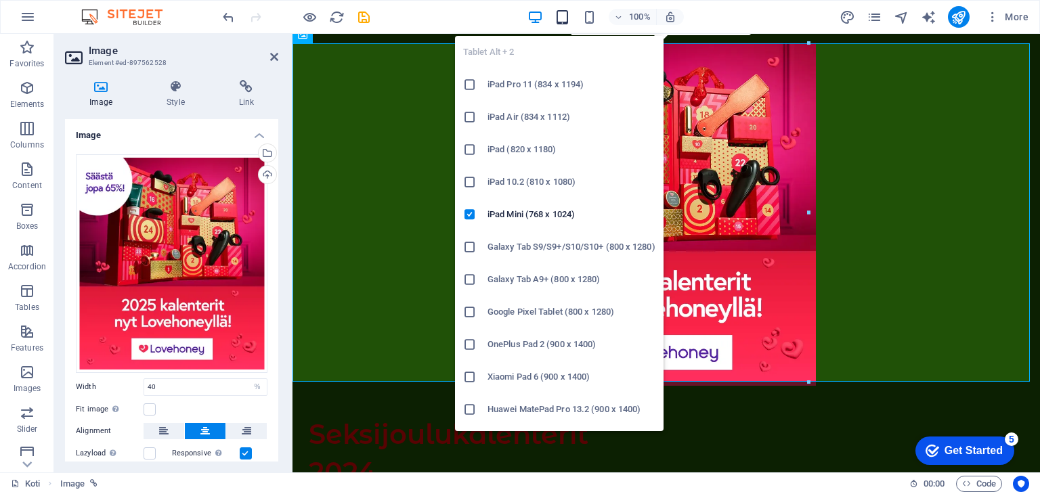
click at [558, 17] on icon "button" at bounding box center [562, 17] width 16 height 16
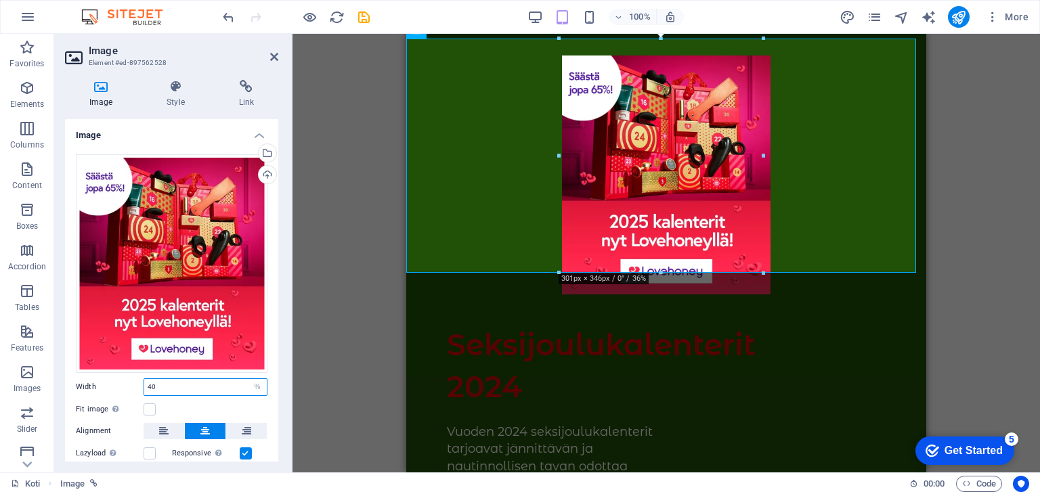
drag, startPoint x: 143, startPoint y: 386, endPoint x: 111, endPoint y: 385, distance: 32.5
click at [111, 385] on div "Width 40 Default auto px rem % em vh vw" at bounding box center [172, 387] width 192 height 18
click at [198, 401] on div "Fit image Automatically fit image to a fixed width and height" at bounding box center [172, 409] width 192 height 16
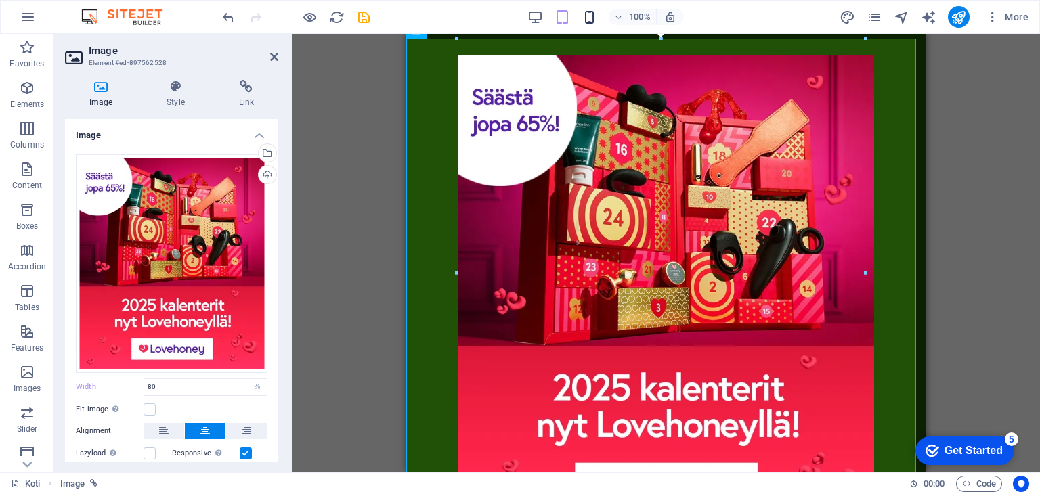
click at [593, 23] on icon "button" at bounding box center [589, 17] width 16 height 16
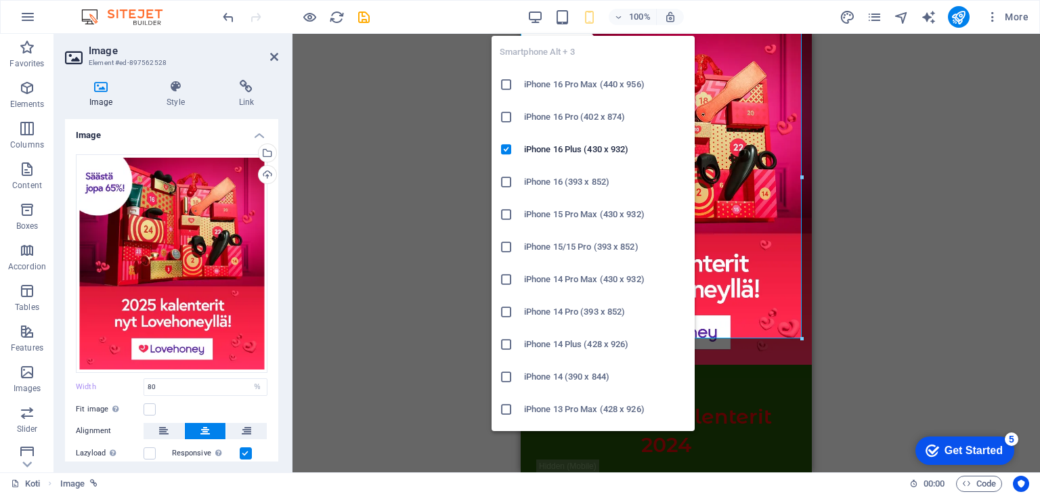
type input "100"
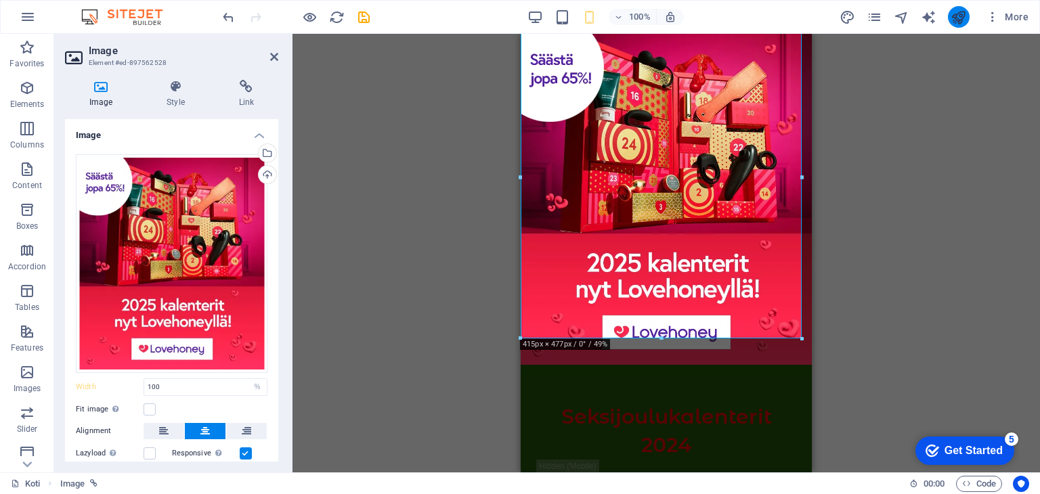
click at [963, 17] on icon "publish" at bounding box center [958, 17] width 16 height 16
